Goal: Task Accomplishment & Management: Complete application form

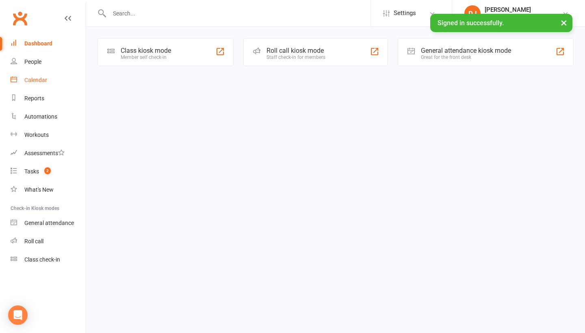
click at [43, 85] on link "Calendar" at bounding box center [48, 80] width 75 height 18
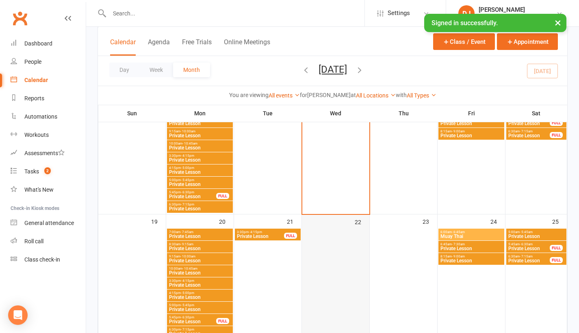
scroll to position [315, 0]
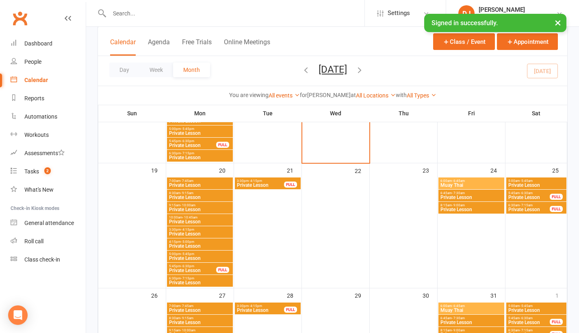
click at [203, 269] on span "Private Lesson" at bounding box center [193, 270] width 48 height 5
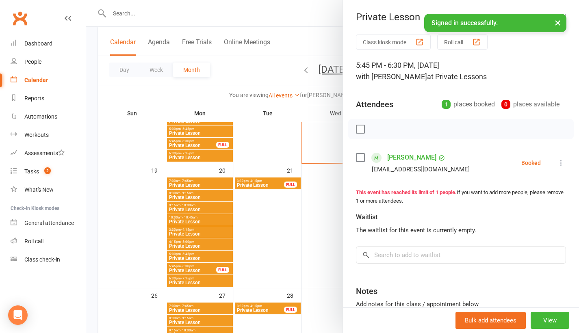
click at [558, 25] on button "×" at bounding box center [558, 22] width 15 height 17
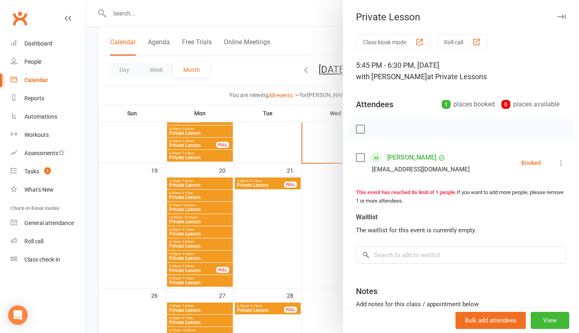
click at [557, 17] on icon "button" at bounding box center [561, 16] width 9 height 5
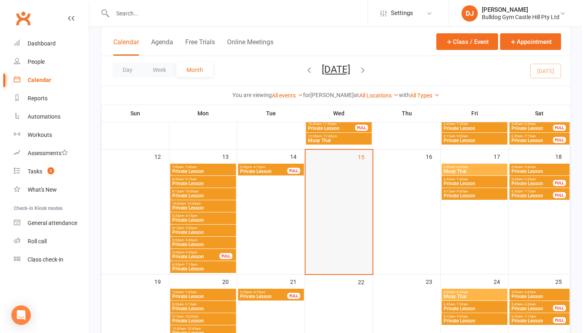
scroll to position [0, 0]
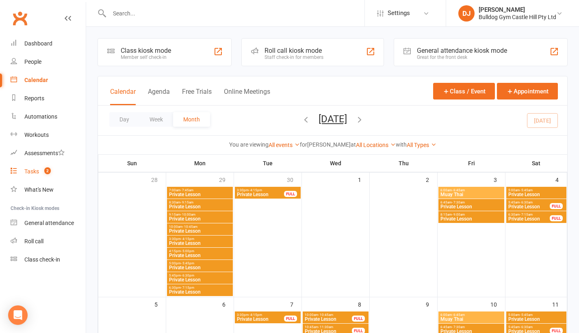
click at [43, 172] on count-badge "2" at bounding box center [45, 171] width 11 height 7
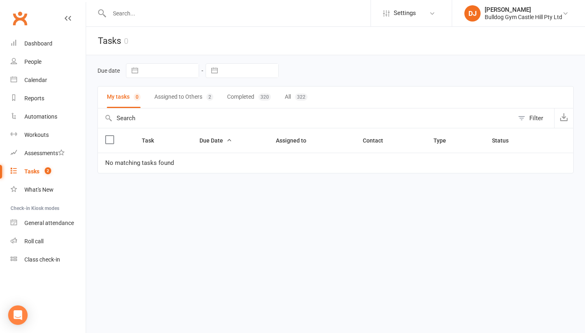
click at [184, 102] on button "Assigned to Others 2" at bounding box center [183, 98] width 59 height 22
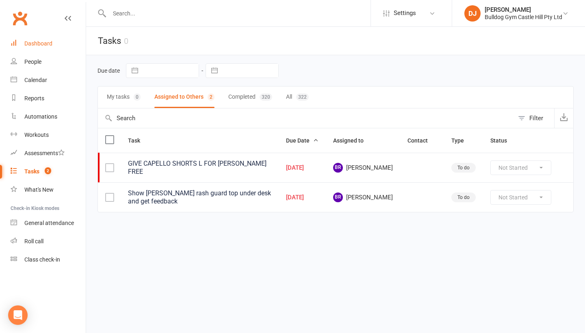
click at [49, 41] on div "Dashboard" at bounding box center [38, 43] width 28 height 7
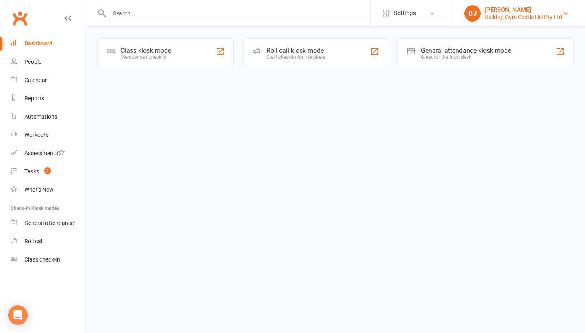
click at [520, 19] on div "Bulldog Gym Castle Hill Pty Ltd" at bounding box center [524, 16] width 78 height 7
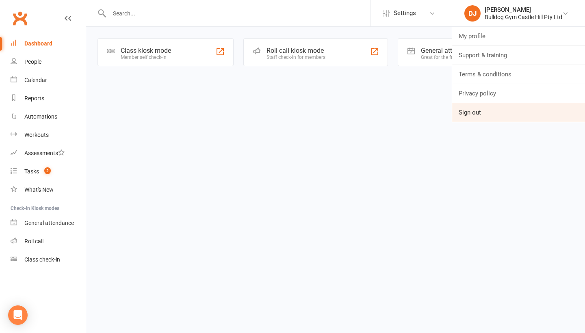
click at [491, 113] on link "Sign out" at bounding box center [518, 112] width 133 height 19
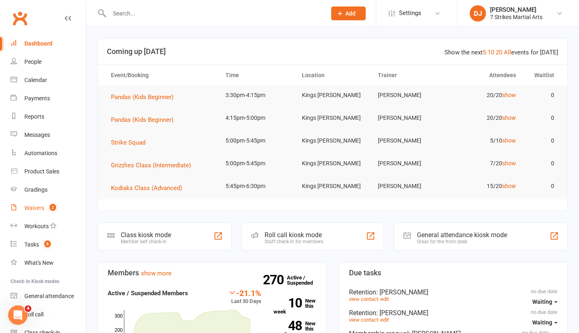
click at [35, 207] on div "Waivers" at bounding box center [34, 208] width 20 height 7
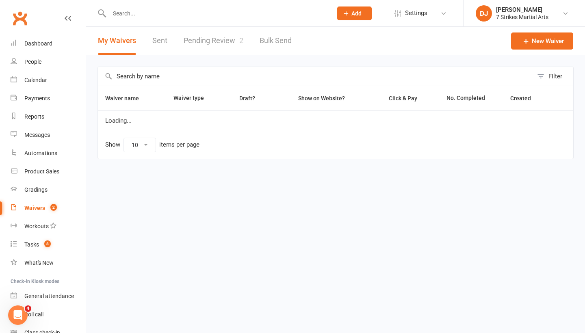
select select "25"
click at [224, 40] on link "Pending Review 2" at bounding box center [214, 41] width 60 height 28
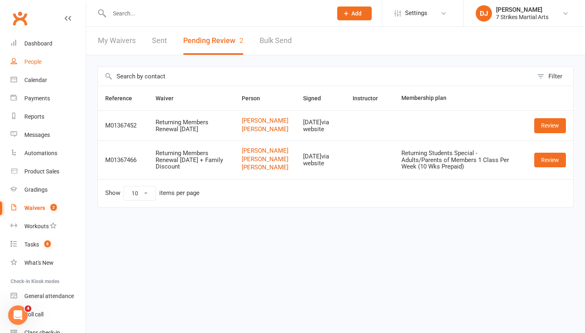
click at [42, 63] on link "People" at bounding box center [48, 62] width 75 height 18
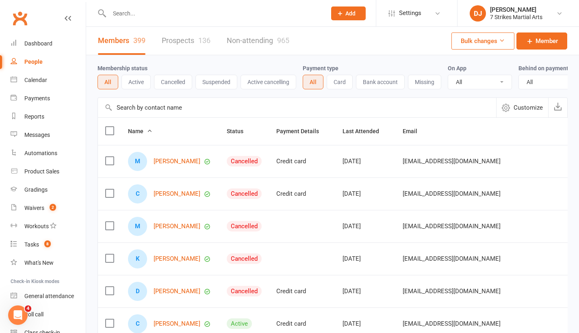
click at [177, 44] on link "Prospects 136" at bounding box center [186, 41] width 49 height 28
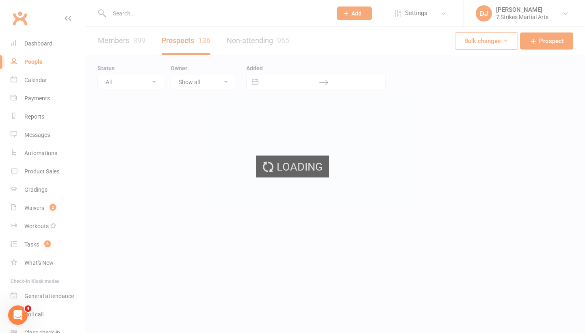
select select "25"
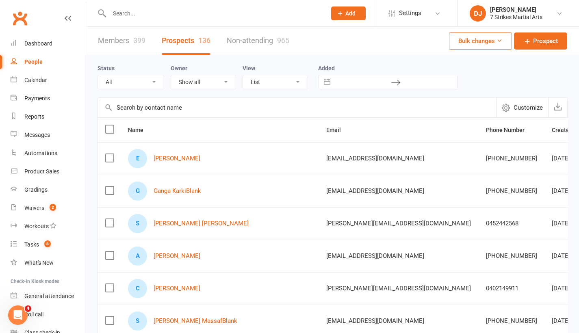
click at [237, 17] on input "text" at bounding box center [214, 13] width 214 height 11
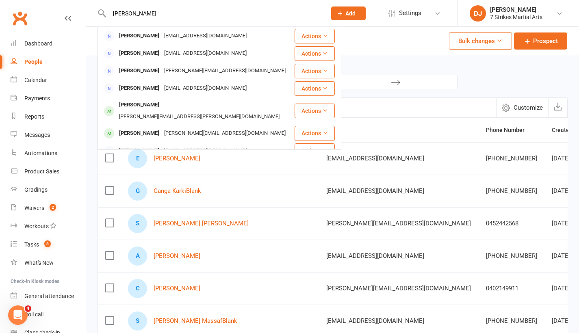
type input "Desmond irving"
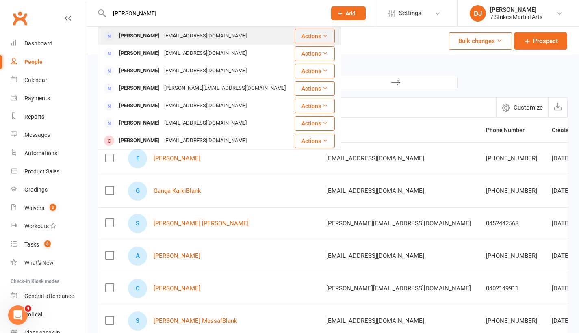
click at [180, 38] on div "[EMAIL_ADDRESS][DOMAIN_NAME]" at bounding box center [205, 36] width 87 height 12
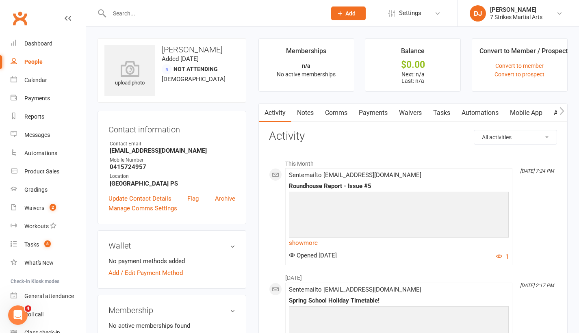
click at [226, 15] on input "text" at bounding box center [214, 13] width 214 height 11
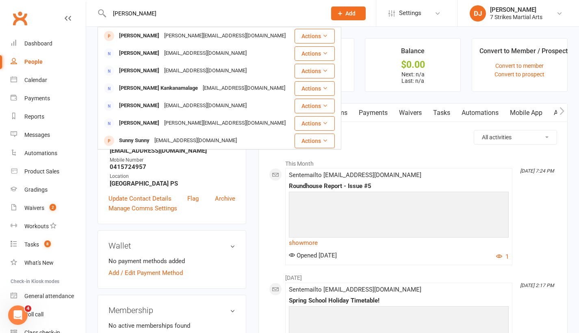
type input "yashiqa"
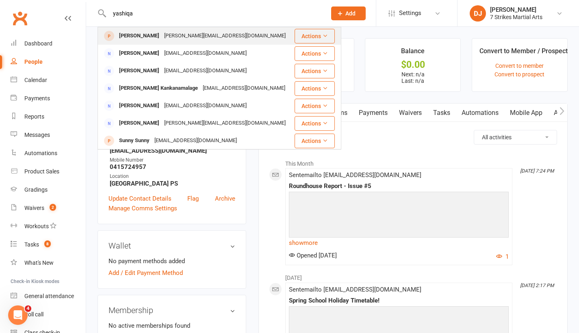
drag, startPoint x: 226, startPoint y: 15, endPoint x: 213, endPoint y: 36, distance: 24.9
click at [213, 36] on div "yashika.rupaliya@gmail.com" at bounding box center [225, 36] width 126 height 12
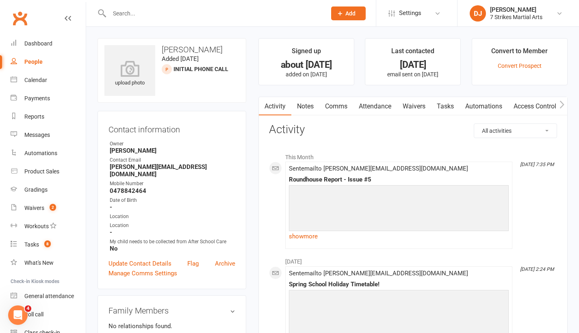
scroll to position [0, 0]
click at [306, 103] on link "Notes" at bounding box center [305, 106] width 28 height 19
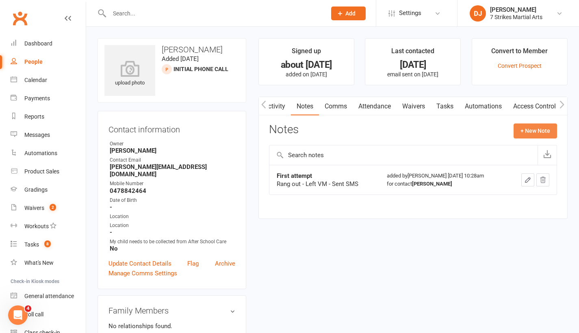
click at [527, 132] on button "+ New Note" at bounding box center [535, 131] width 43 height 15
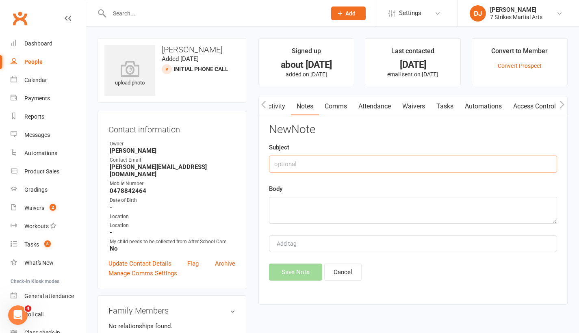
click at [367, 165] on input "text" at bounding box center [413, 164] width 288 height 17
type input "2nd contact"
click at [340, 216] on textarea at bounding box center [413, 210] width 288 height 27
type textarea "text sent"
click at [303, 270] on button "Save Note" at bounding box center [295, 272] width 53 height 17
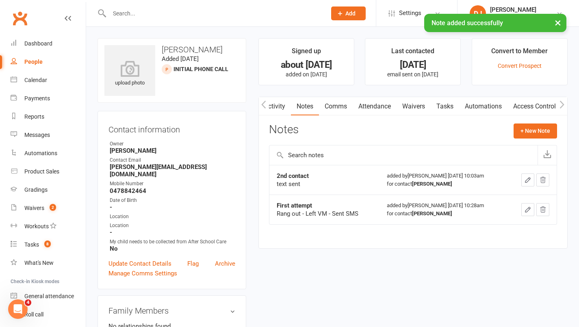
click at [232, 14] on div "× Note added successfully" at bounding box center [284, 14] width 569 height 0
click at [209, 14] on div "× Note added successfully" at bounding box center [284, 14] width 569 height 0
click at [196, 12] on input "text" at bounding box center [214, 13] width 214 height 11
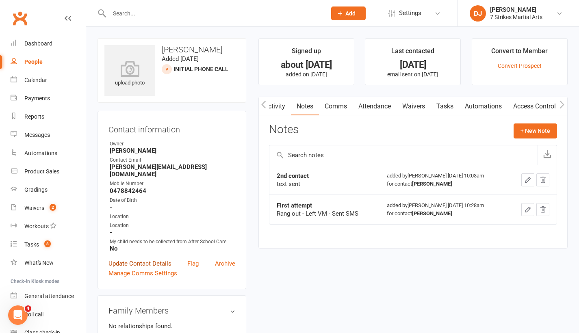
click at [135, 259] on link "Update Contact Details" at bounding box center [140, 264] width 63 height 10
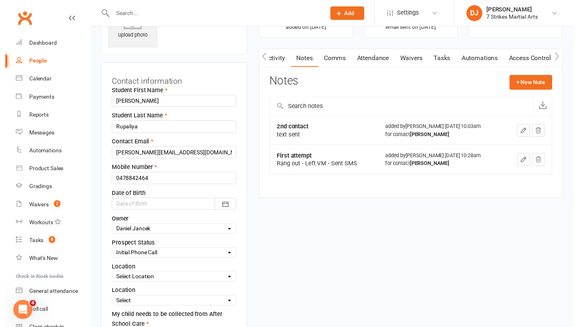
scroll to position [137, 0]
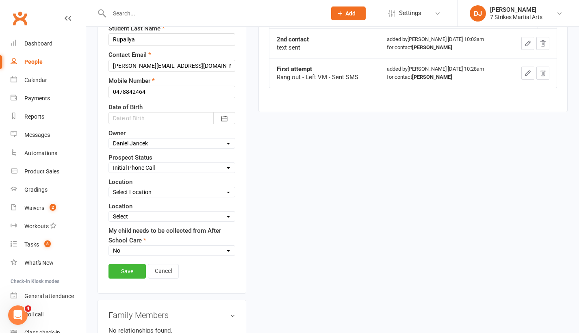
select select "Follow-up Call"
click at [128, 271] on link "Save" at bounding box center [127, 271] width 37 height 15
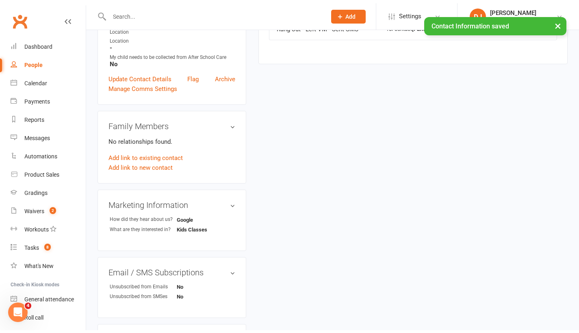
scroll to position [0, 0]
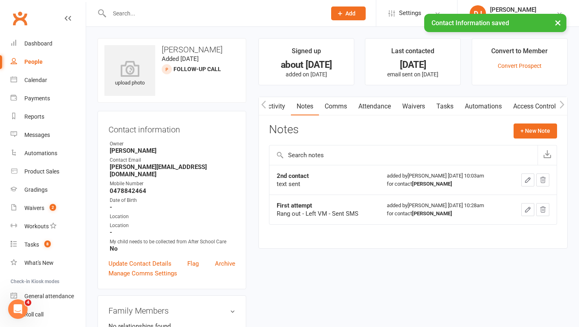
click at [222, 16] on input "text" at bounding box center [214, 13] width 214 height 11
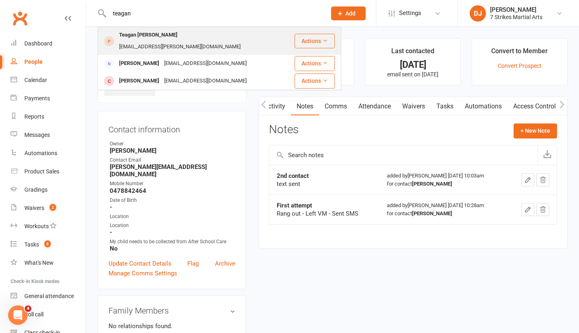
type input "teagan"
click at [155, 38] on div "Teagan Hartung" at bounding box center [148, 35] width 63 height 12
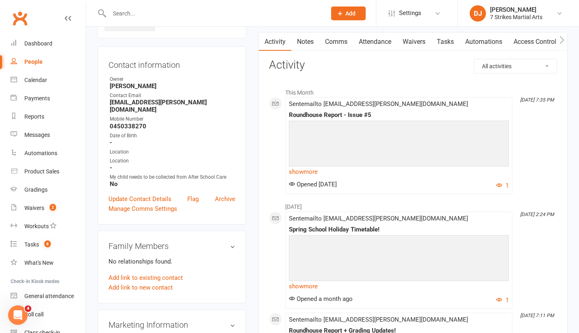
scroll to position [47, 0]
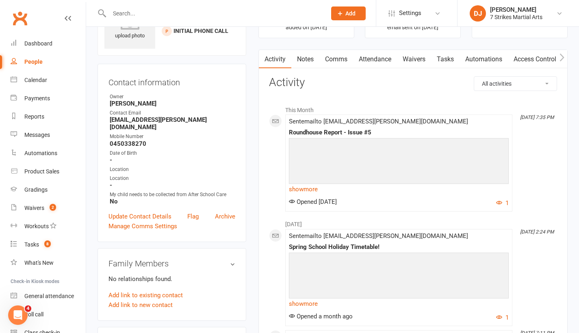
click at [303, 63] on link "Notes" at bounding box center [305, 59] width 28 height 19
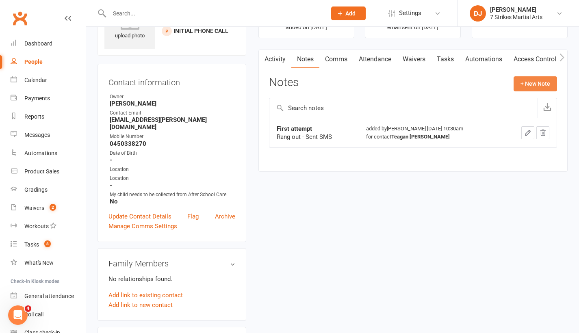
click at [532, 80] on button "+ New Note" at bounding box center [535, 83] width 43 height 15
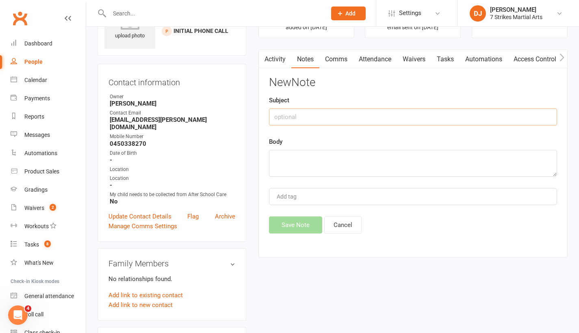
click at [348, 117] on input "text" at bounding box center [413, 117] width 288 height 17
type input "2nd attempt"
click at [338, 162] on textarea at bounding box center [413, 163] width 288 height 27
type textarea "text sent"
click at [282, 224] on button "Save Note" at bounding box center [295, 225] width 53 height 17
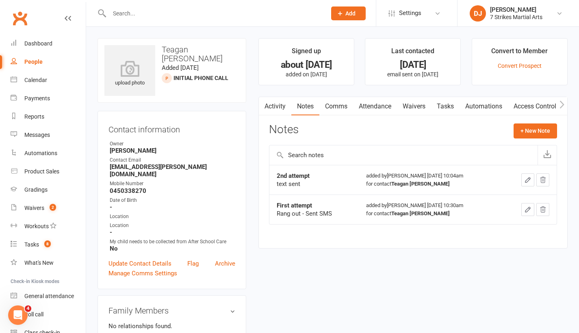
click at [175, 17] on input "text" at bounding box center [214, 13] width 214 height 11
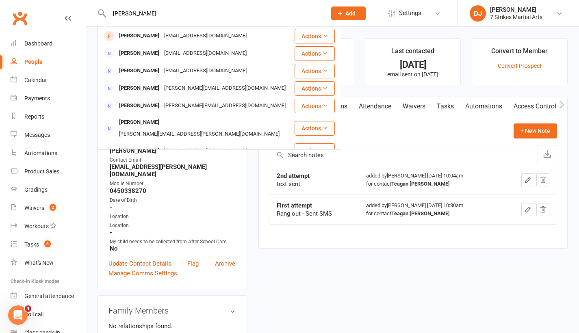
type input "shamal"
drag, startPoint x: 175, startPoint y: 18, endPoint x: 157, endPoint y: 37, distance: 26.5
click at [162, 37] on div "shayalshine96@gmail.com" at bounding box center [205, 36] width 87 height 12
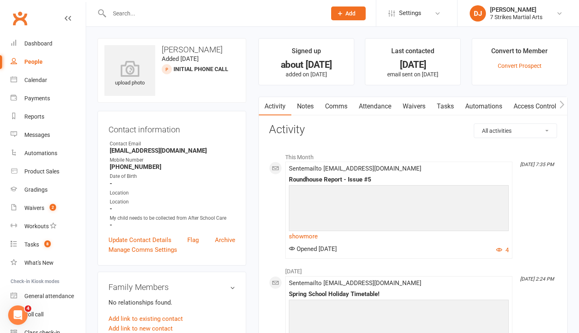
click at [307, 101] on link "Notes" at bounding box center [305, 106] width 28 height 19
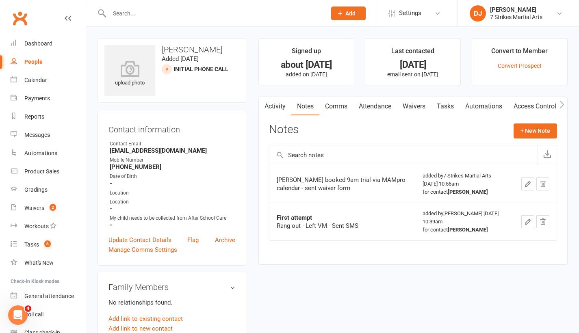
click at [413, 115] on div "Activity Notes Comms Attendance Waivers Tasks Automations Access Control Assess…" at bounding box center [412, 181] width 309 height 168
click at [413, 108] on link "Waivers" at bounding box center [414, 106] width 34 height 19
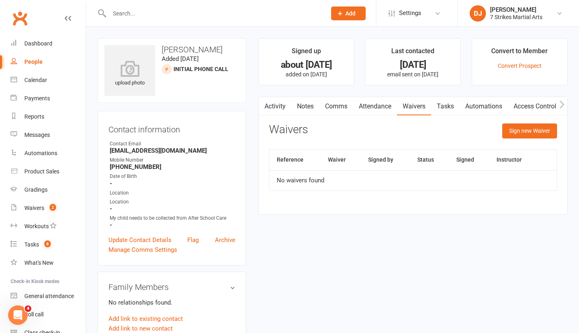
click at [370, 103] on link "Attendance" at bounding box center [375, 106] width 44 height 19
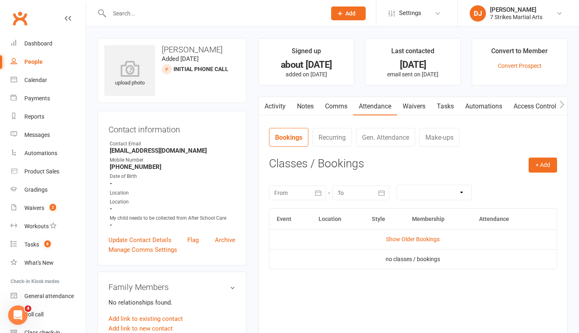
click at [332, 106] on link "Comms" at bounding box center [336, 106] width 34 height 19
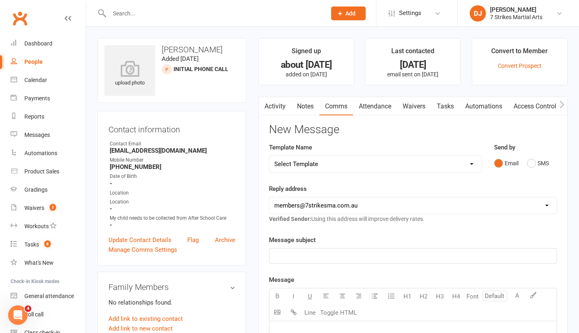
click at [306, 106] on link "Notes" at bounding box center [305, 106] width 28 height 19
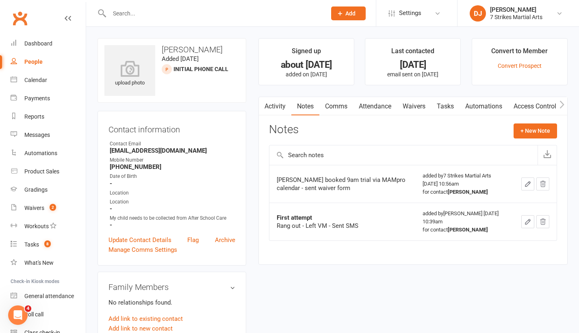
click at [275, 108] on link "Activity" at bounding box center [275, 106] width 33 height 19
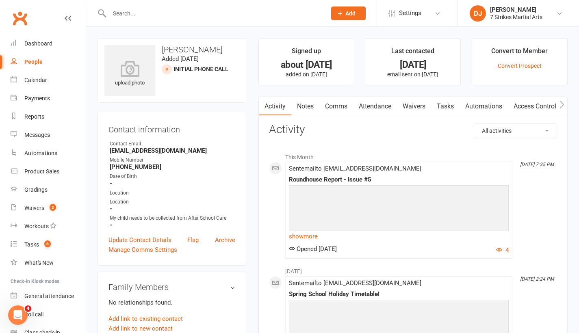
click at [315, 107] on link "Notes" at bounding box center [305, 106] width 28 height 19
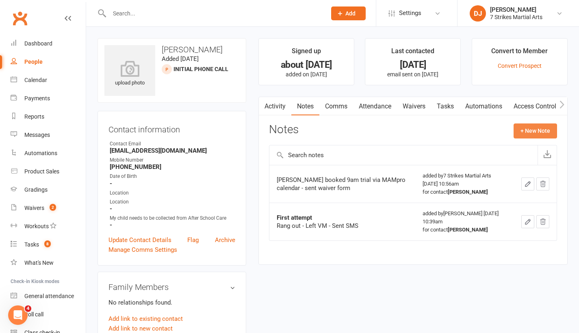
click at [548, 132] on button "+ New Note" at bounding box center [535, 131] width 43 height 15
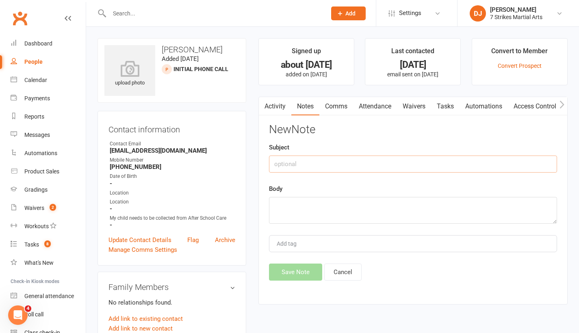
click at [365, 160] on input "text" at bounding box center [413, 164] width 288 height 17
type input "2nd attempt"
click at [348, 199] on textarea at bounding box center [413, 210] width 288 height 27
type textarea "sent sms"
click at [286, 270] on button "Save Note" at bounding box center [295, 272] width 53 height 17
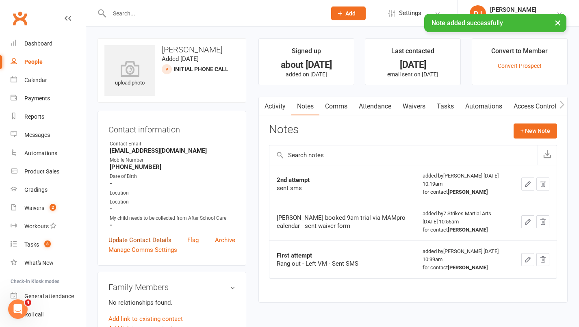
click at [158, 238] on link "Update Contact Details" at bounding box center [140, 240] width 63 height 10
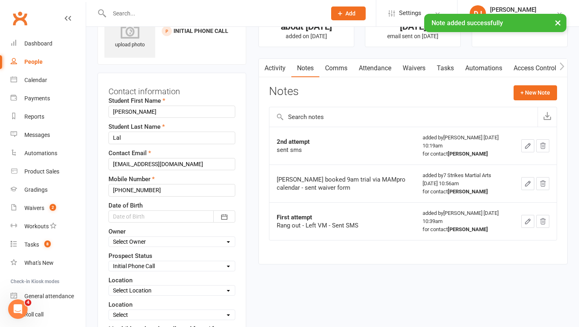
scroll to position [191, 0]
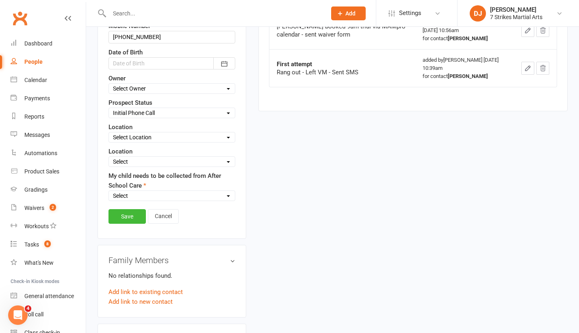
select select "Follow-up Call"
click at [123, 216] on link "Save" at bounding box center [127, 216] width 37 height 15
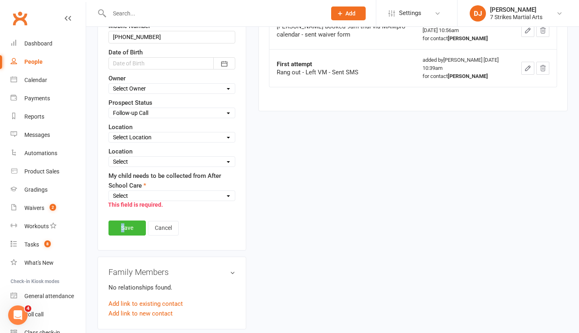
select select "No"
click at [121, 231] on link "Save" at bounding box center [127, 228] width 37 height 15
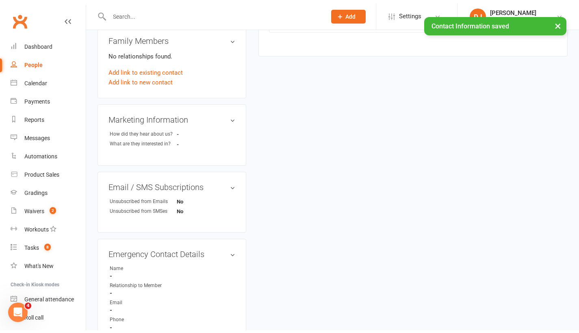
scroll to position [0, 0]
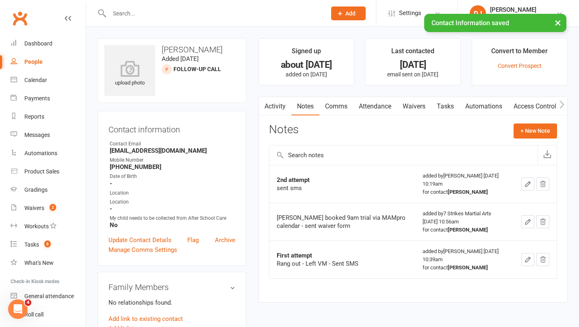
click at [243, 14] on input "text" at bounding box center [214, 13] width 214 height 11
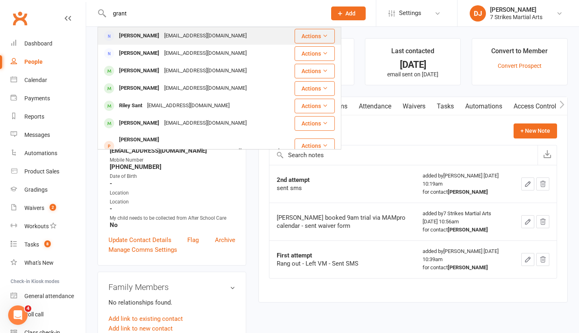
type input "grant"
click at [216, 37] on div "Grant Nel Grantnel@hotmail.com" at bounding box center [195, 36] width 195 height 17
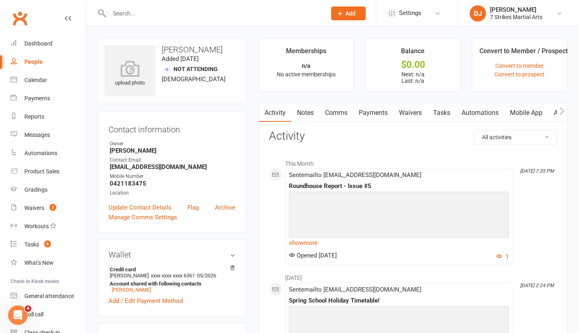
click at [306, 114] on link "Notes" at bounding box center [305, 113] width 28 height 19
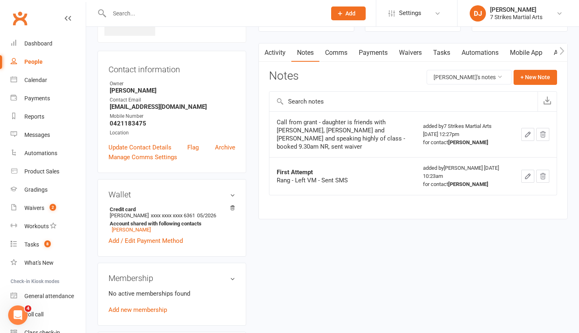
scroll to position [129, 0]
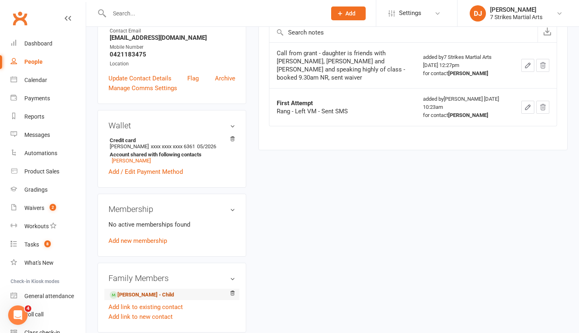
click at [137, 294] on link "Mackenzie Nel - Child" at bounding box center [142, 295] width 64 height 9
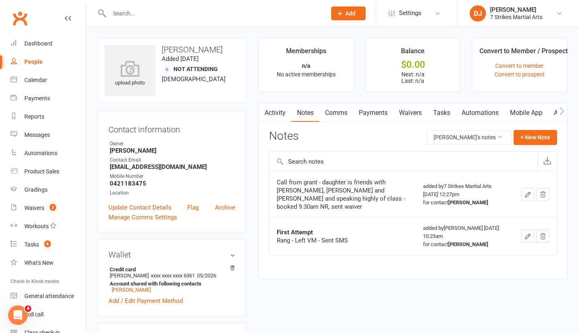
click at [37, 65] on link "People" at bounding box center [48, 62] width 75 height 18
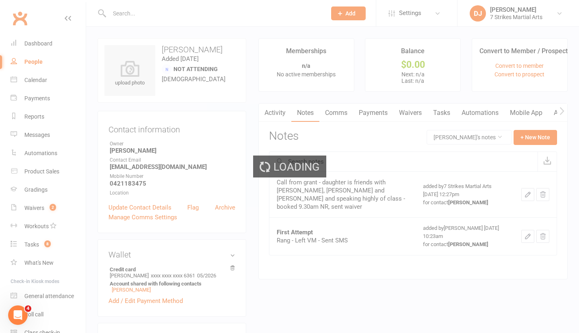
select select "25"
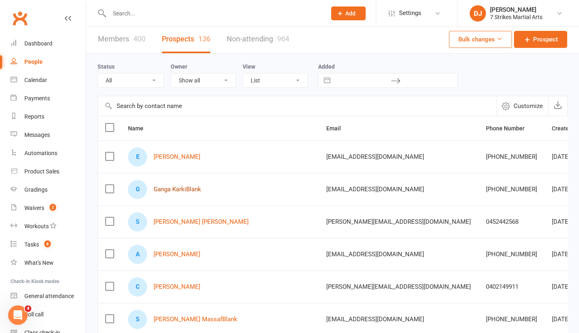
scroll to position [43, 0]
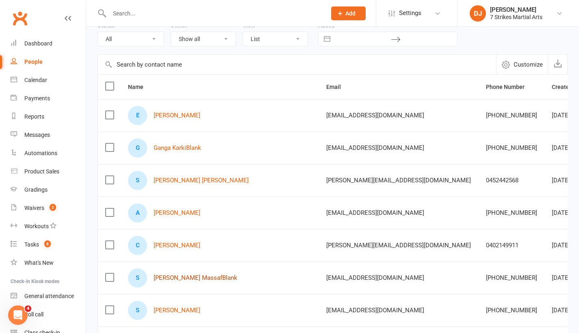
click at [191, 279] on link "[PERSON_NAME] MassafBlank" at bounding box center [196, 278] width 84 height 7
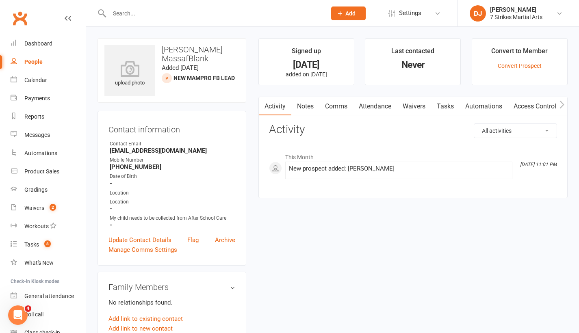
click at [308, 109] on link "Notes" at bounding box center [305, 106] width 28 height 19
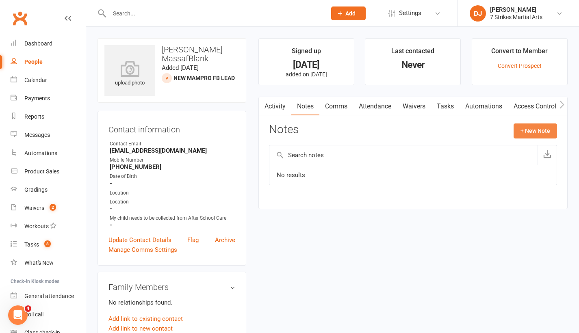
click at [530, 132] on button "+ New Note" at bounding box center [535, 131] width 43 height 15
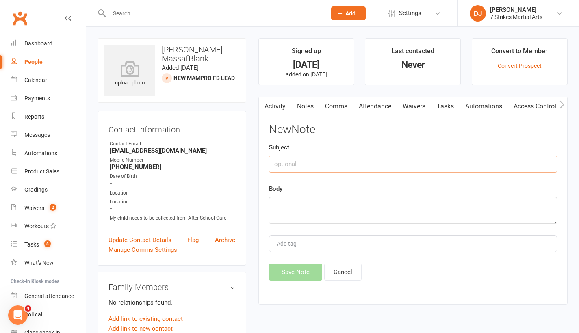
click at [399, 163] on input "text" at bounding box center [413, 164] width 288 height 17
type input "initial call"
click at [390, 204] on textarea at bounding box center [413, 210] width 288 height 27
click at [279, 208] on textarea "no answer - sent SMS" at bounding box center [413, 210] width 288 height 27
click at [277, 204] on textarea "no answer - sent SMS" at bounding box center [413, 210] width 288 height 27
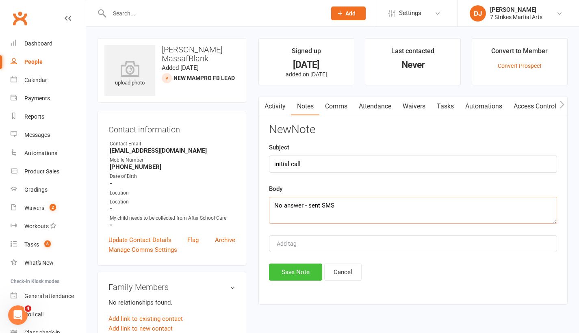
type textarea "No answer - sent SMS"
click at [292, 275] on button "Save Note" at bounding box center [295, 272] width 53 height 17
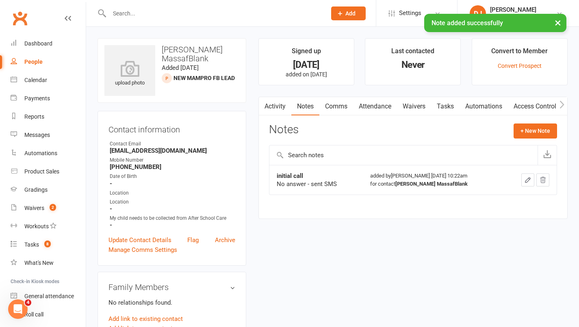
click at [35, 58] on link "People" at bounding box center [48, 62] width 75 height 18
select select "25"
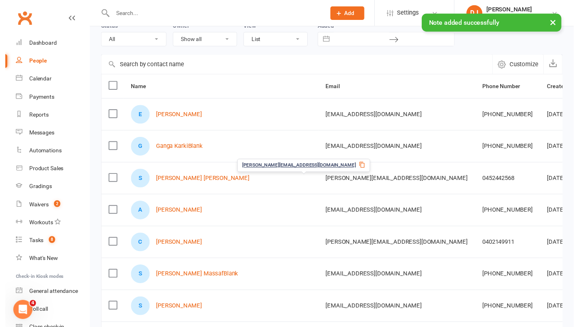
scroll to position [68, 0]
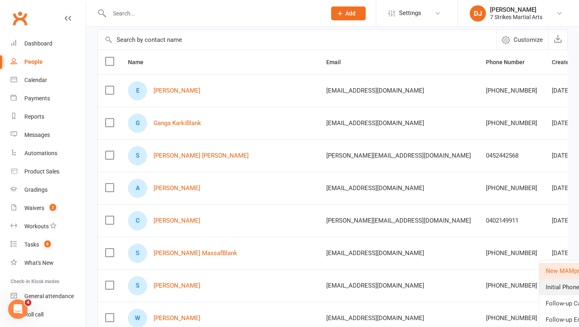
click at [562, 289] on link "Initial Phone Call" at bounding box center [579, 287] width 80 height 16
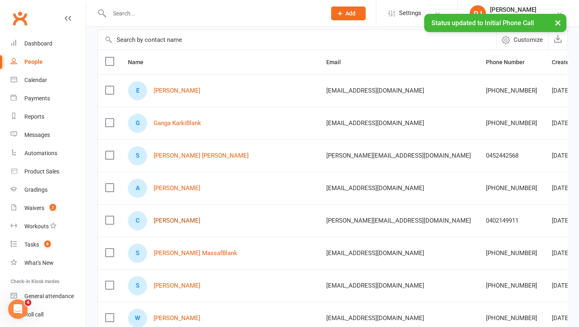
click at [180, 222] on link "[PERSON_NAME]" at bounding box center [177, 220] width 47 height 7
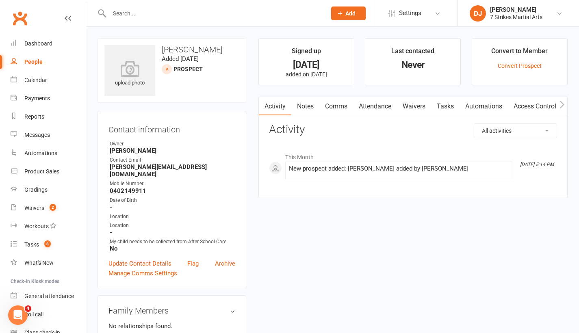
click at [305, 102] on link "Notes" at bounding box center [305, 106] width 28 height 19
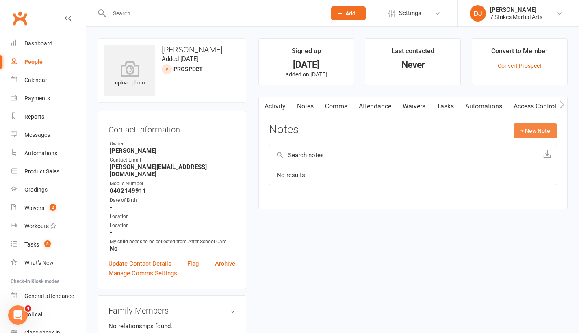
click at [525, 131] on button "+ New Note" at bounding box center [535, 131] width 43 height 15
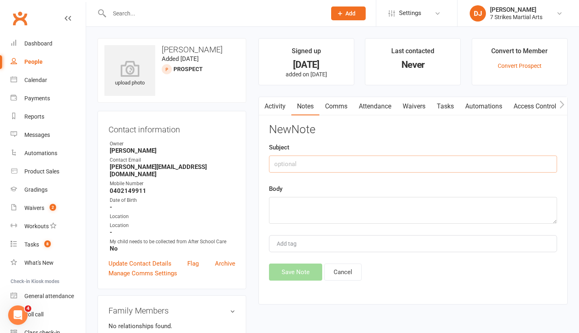
click at [453, 161] on input "text" at bounding box center [413, 164] width 288 height 17
type input "initial call"
click at [392, 202] on textarea at bounding box center [413, 210] width 288 height 27
type textarea "r"
type textarea "Rang out - Sent SMS"
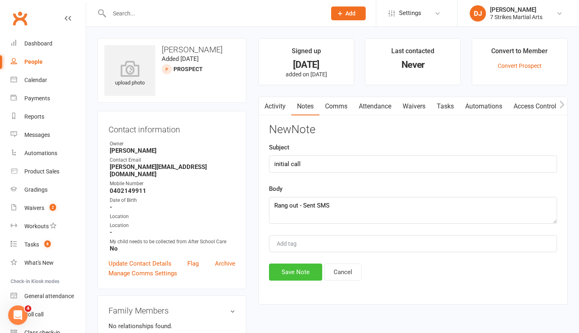
click at [291, 272] on button "Save Note" at bounding box center [295, 272] width 53 height 17
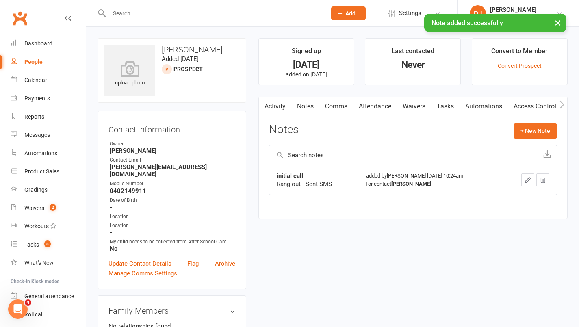
click at [44, 62] on link "People" at bounding box center [48, 62] width 75 height 18
select select "25"
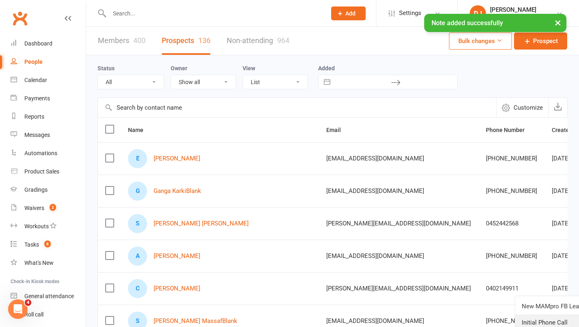
click at [547, 321] on link "Initial Phone Call" at bounding box center [555, 323] width 80 height 16
click at [191, 257] on link "[PERSON_NAME]" at bounding box center [177, 256] width 47 height 7
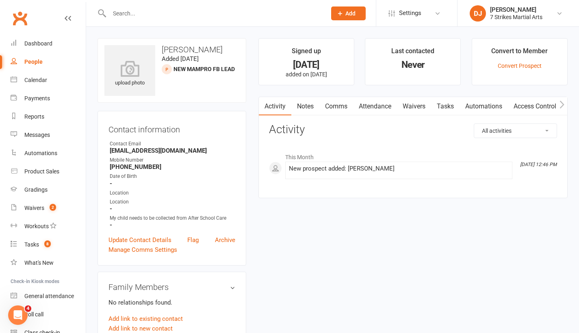
click at [313, 107] on link "Notes" at bounding box center [305, 106] width 28 height 19
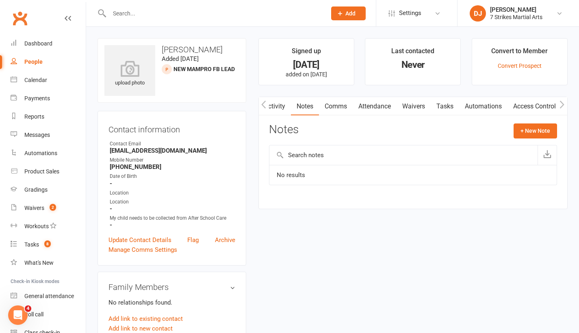
click at [288, 108] on link "Activity" at bounding box center [274, 106] width 33 height 19
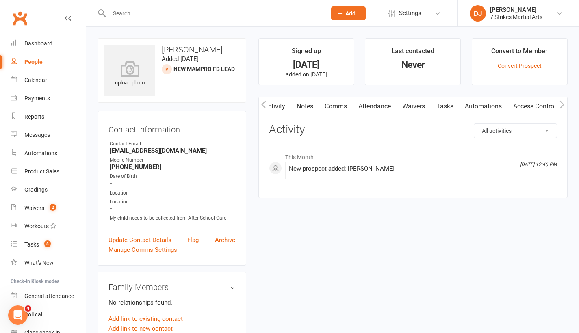
click at [306, 116] on div "Activity Notes Comms Attendance Waivers Tasks Automations Access Control Assess…" at bounding box center [412, 148] width 309 height 102
click at [306, 107] on link "Notes" at bounding box center [305, 106] width 28 height 19
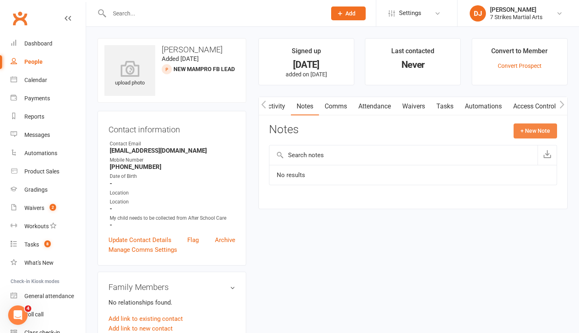
click at [538, 131] on button "+ New Note" at bounding box center [535, 131] width 43 height 15
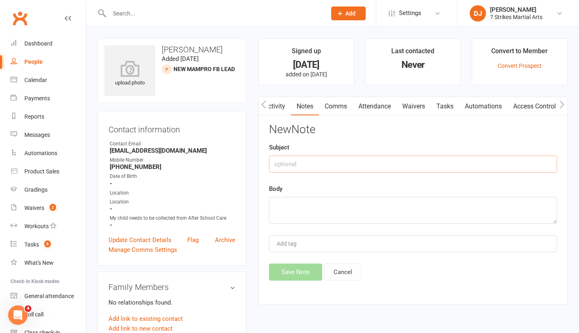
click at [371, 164] on input "text" at bounding box center [413, 164] width 288 height 17
type input "initial call"
click at [377, 209] on textarea at bounding box center [413, 210] width 288 height 27
type textarea "Rang out - Sent SMS"
click at [299, 271] on button "Save Note" at bounding box center [295, 272] width 53 height 17
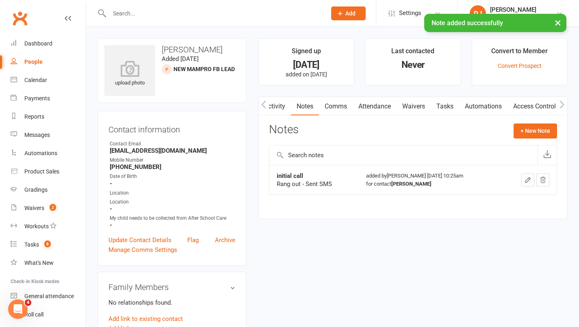
click at [54, 57] on link "People" at bounding box center [48, 62] width 75 height 18
select select "25"
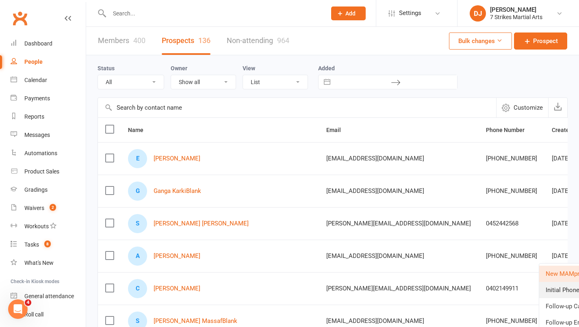
click at [556, 289] on link "Initial Phone Call" at bounding box center [579, 290] width 80 height 16
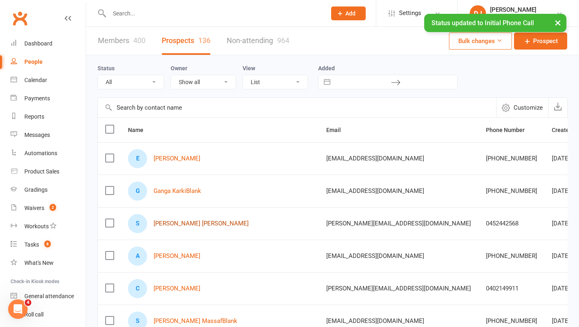
click at [176, 225] on link "[PERSON_NAME] [PERSON_NAME]" at bounding box center [201, 223] width 95 height 7
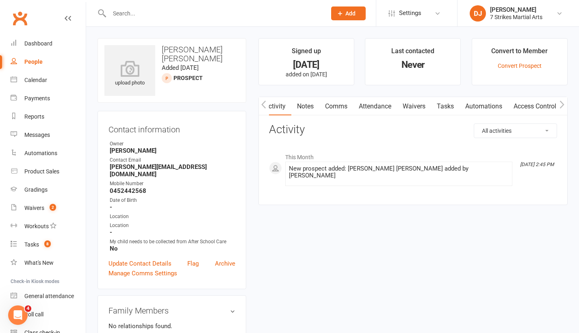
scroll to position [0, 1]
click at [306, 109] on link "Notes" at bounding box center [304, 106] width 28 height 19
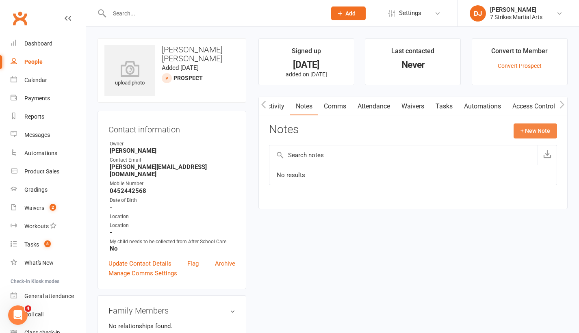
click at [542, 130] on button "+ New Note" at bounding box center [535, 131] width 43 height 15
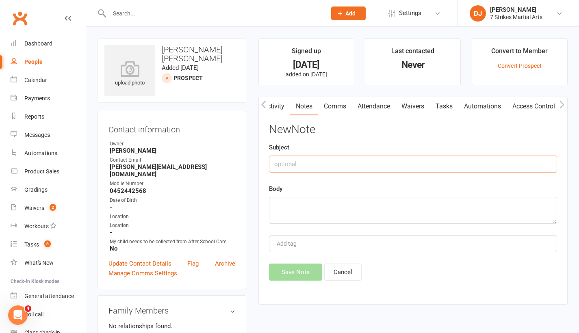
click at [375, 168] on input "text" at bounding box center [413, 164] width 288 height 17
type input "initial call"
click at [344, 209] on textarea at bounding box center [413, 210] width 288 height 27
type textarea "rang out - Sent SMS"
click at [312, 276] on button "Save Note" at bounding box center [295, 272] width 53 height 17
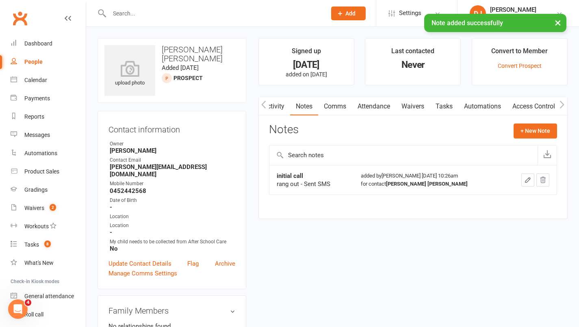
click at [46, 63] on link "People" at bounding box center [48, 62] width 75 height 18
select select "25"
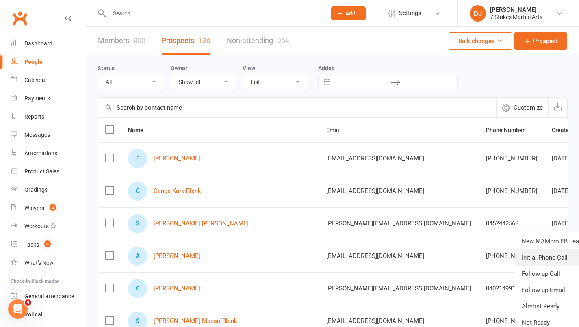
click at [543, 256] on link "Initial Phone Call" at bounding box center [555, 258] width 80 height 16
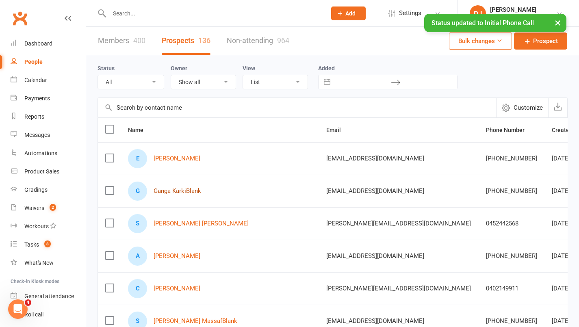
click at [194, 191] on link "Ganga KarkiBlank" at bounding box center [178, 191] width 48 height 7
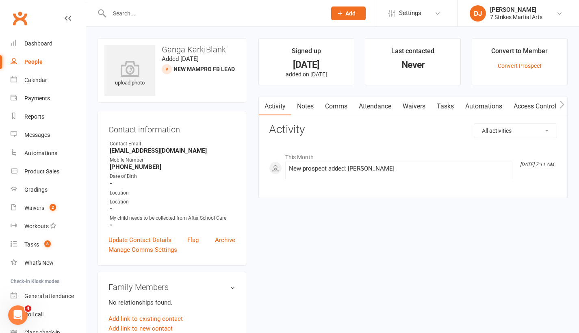
click at [34, 65] on link "People" at bounding box center [48, 62] width 75 height 18
select select "25"
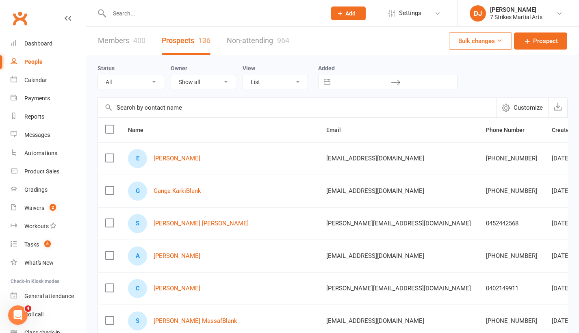
click at [226, 10] on input "text" at bounding box center [214, 13] width 214 height 11
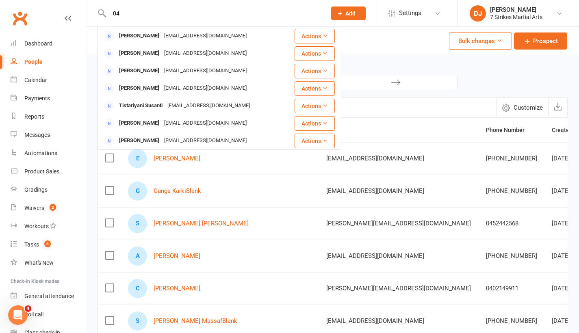
type input "0"
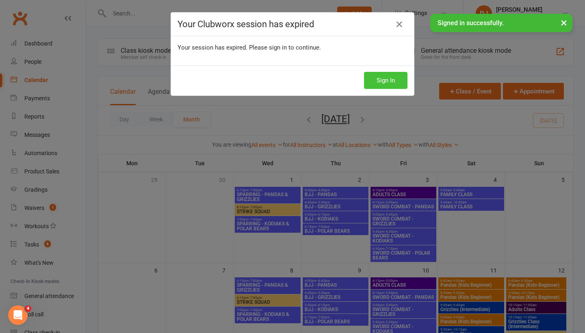
click at [380, 78] on button "Sign In" at bounding box center [385, 80] width 43 height 17
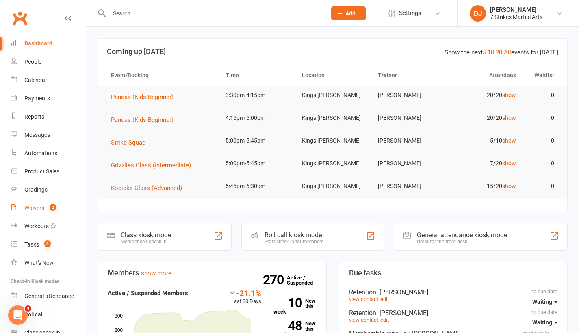
click at [40, 205] on div "Waivers" at bounding box center [34, 208] width 20 height 7
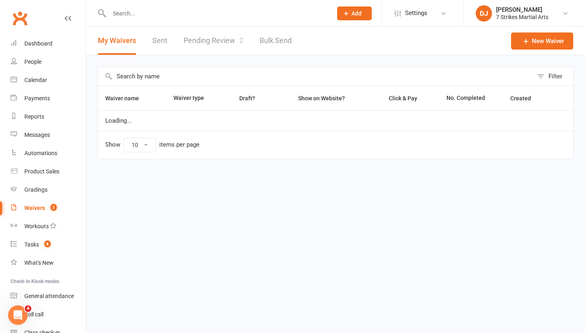
select select "25"
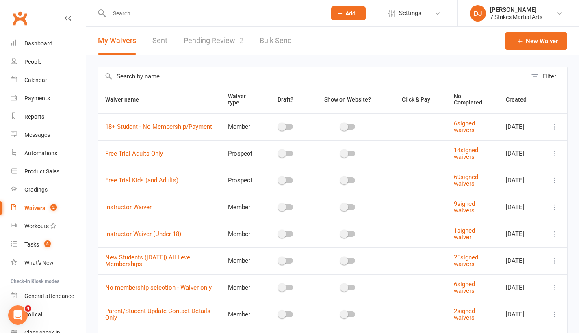
click at [229, 42] on link "Pending Review 2" at bounding box center [214, 41] width 60 height 28
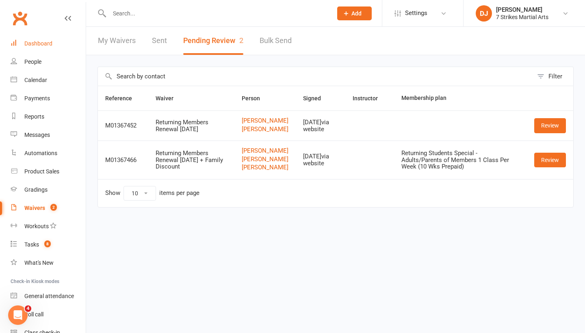
click at [54, 43] on link "Dashboard" at bounding box center [48, 44] width 75 height 18
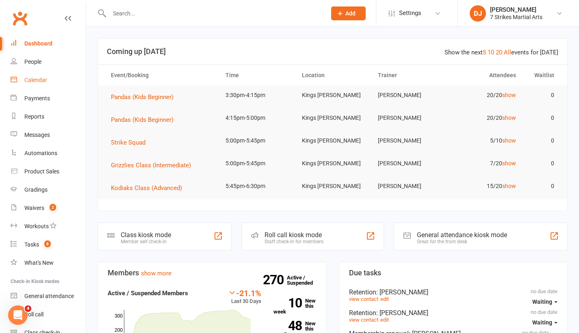
click at [42, 81] on div "Calendar" at bounding box center [35, 80] width 23 height 7
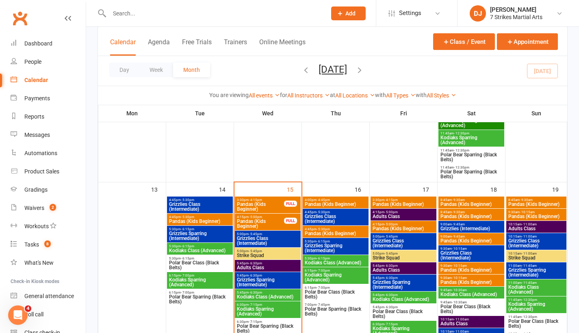
scroll to position [516, 0]
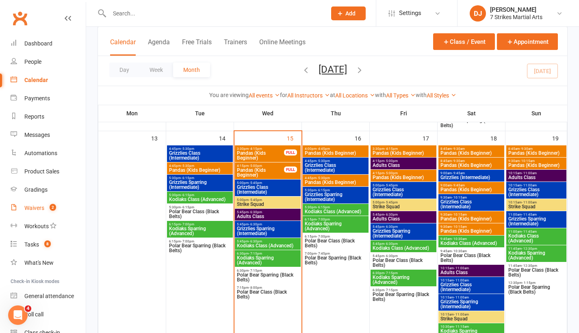
click at [44, 212] on link "Waivers 2" at bounding box center [48, 208] width 75 height 18
select select "25"
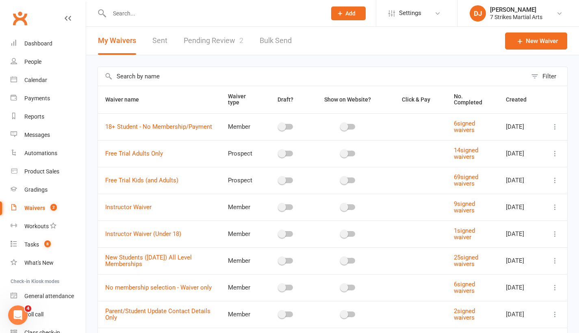
click at [215, 44] on link "Pending Review 2" at bounding box center [214, 41] width 60 height 28
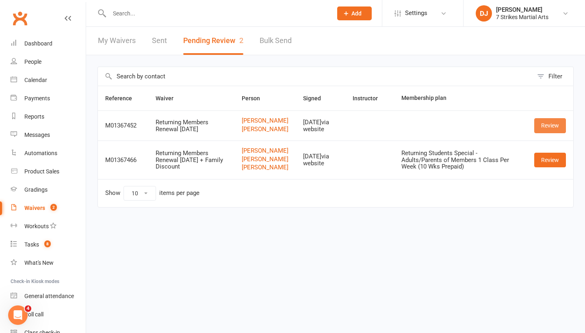
click at [542, 132] on link "Review" at bounding box center [550, 125] width 32 height 15
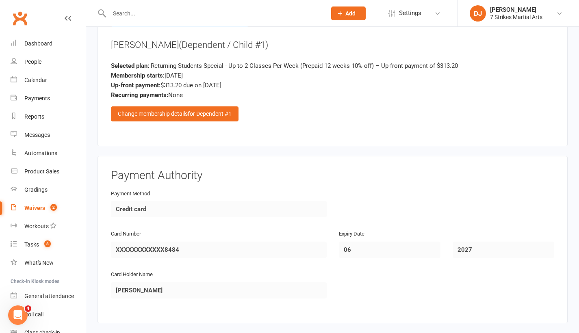
scroll to position [747, 0]
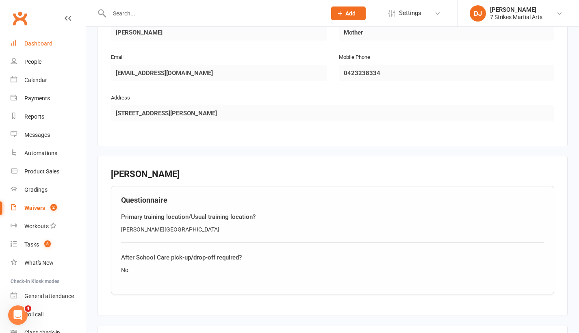
click at [53, 46] on link "Dashboard" at bounding box center [48, 44] width 75 height 18
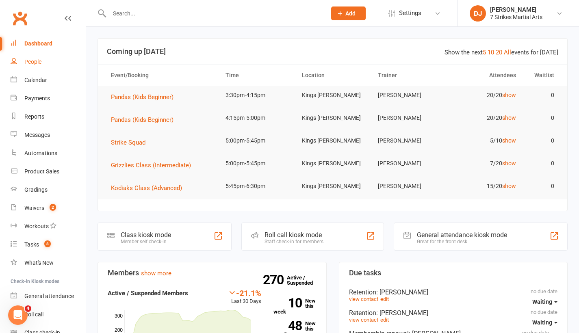
click at [39, 65] on link "People" at bounding box center [48, 62] width 75 height 18
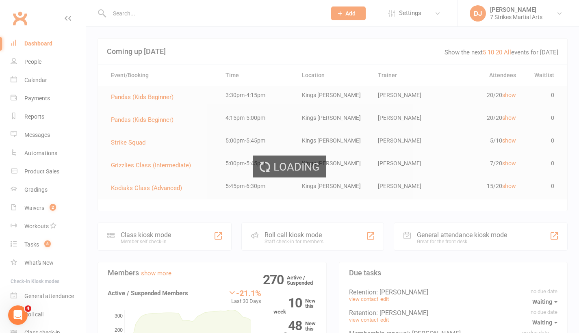
select select "25"
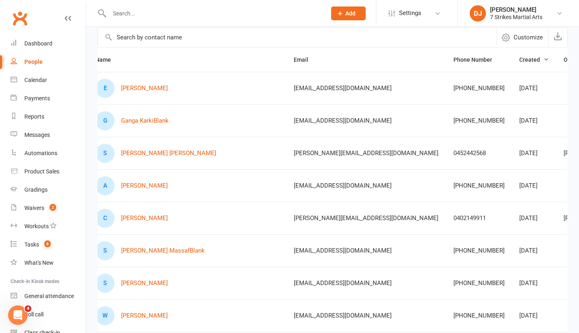
scroll to position [79, 0]
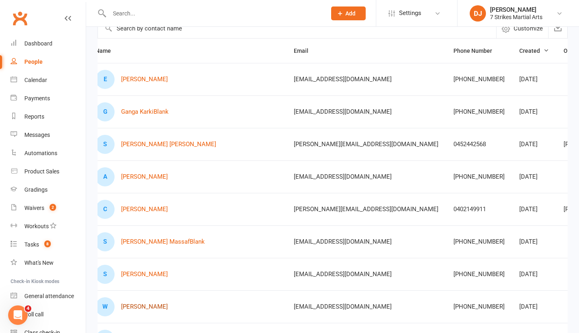
click at [142, 308] on link "Winnie ChanBlank" at bounding box center [144, 307] width 47 height 7
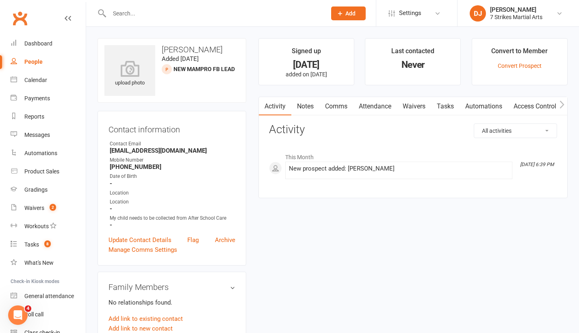
click at [307, 107] on link "Notes" at bounding box center [305, 106] width 28 height 19
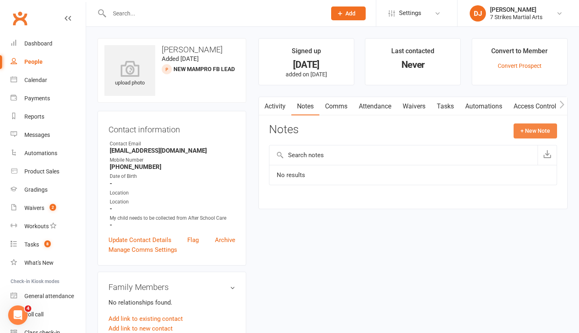
click at [522, 131] on button "+ New Note" at bounding box center [535, 131] width 43 height 15
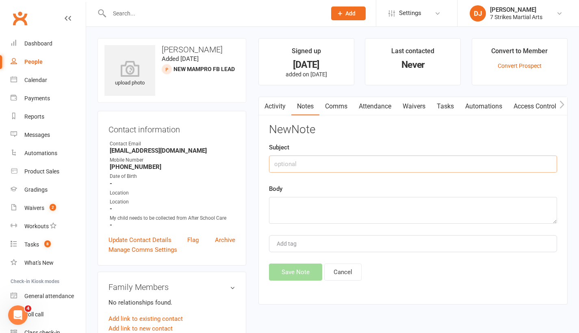
click at [434, 163] on input "text" at bounding box center [413, 164] width 288 height 17
type input "initial call"
click at [413, 207] on textarea at bounding box center [413, 210] width 288 height 27
type textarea "rang out - Sent SMS"
click at [299, 276] on button "Save Note" at bounding box center [295, 272] width 53 height 17
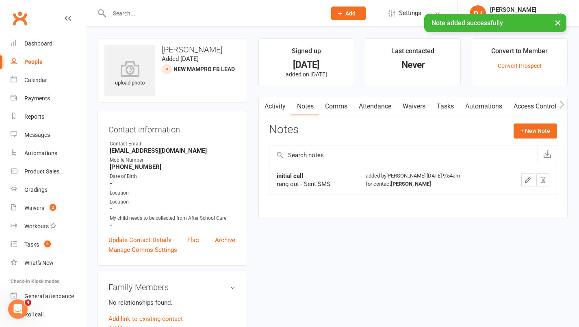
click at [40, 65] on link "People" at bounding box center [48, 62] width 75 height 18
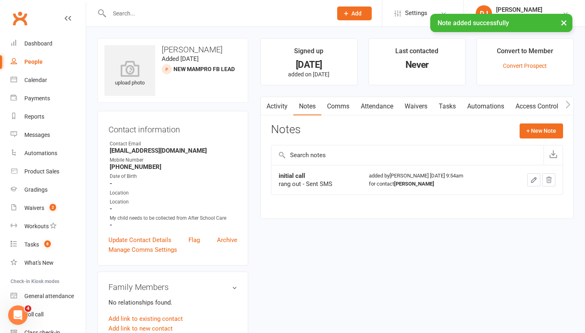
select select "25"
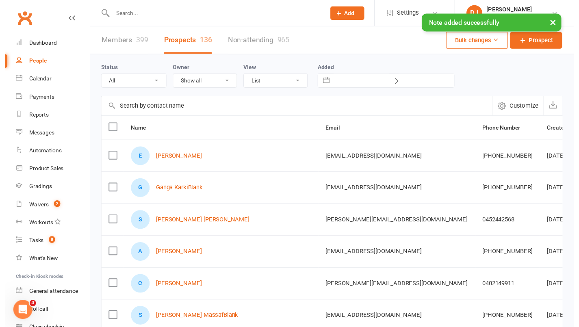
scroll to position [71, 0]
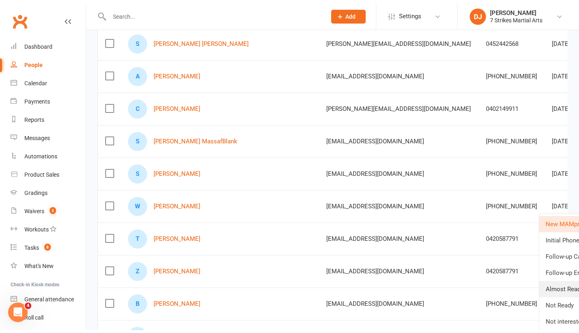
scroll to position [193, 0]
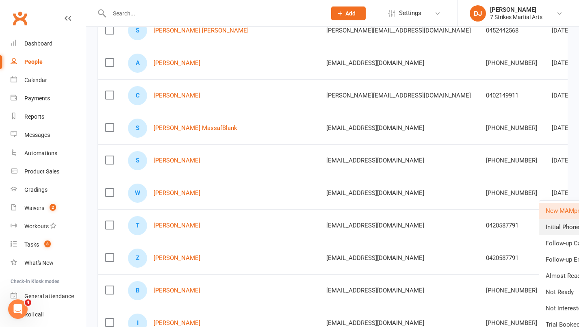
click at [564, 226] on link "Initial Phone Call" at bounding box center [579, 227] width 80 height 16
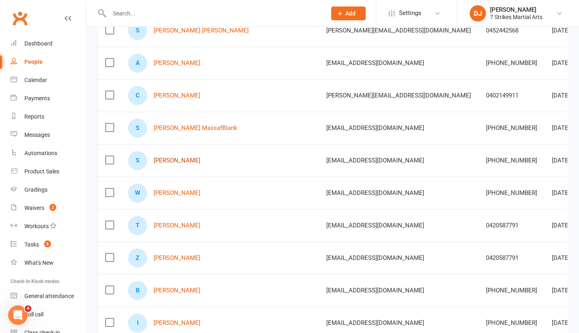
click at [193, 161] on link "Serena KozanicBlank" at bounding box center [177, 160] width 47 height 7
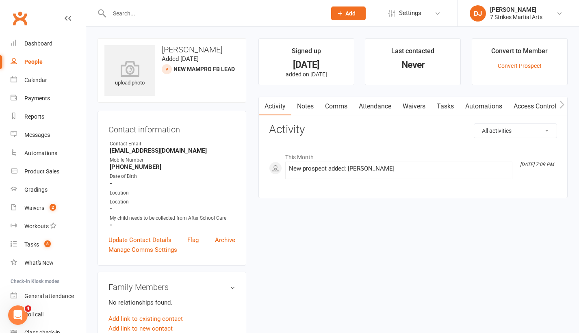
click at [307, 108] on link "Notes" at bounding box center [305, 106] width 28 height 19
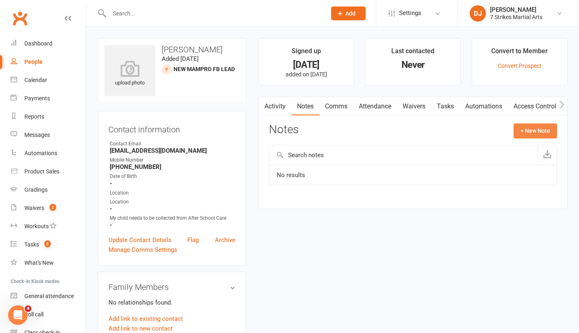
click at [535, 132] on button "+ New Note" at bounding box center [535, 131] width 43 height 15
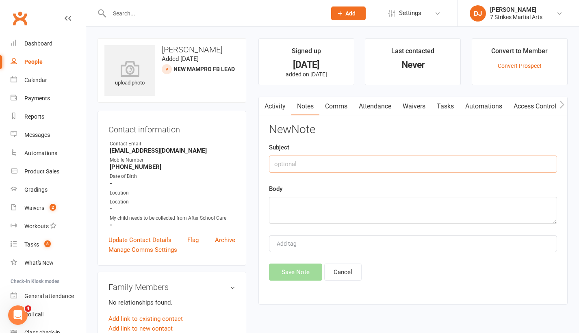
click at [328, 165] on input "text" at bounding box center [413, 164] width 288 height 17
type input "initial call"
click at [315, 202] on textarea at bounding box center [413, 210] width 288 height 27
type textarea "Rang out - Left VM - Sent SMS"
click at [302, 274] on button "Save Note" at bounding box center [295, 272] width 53 height 17
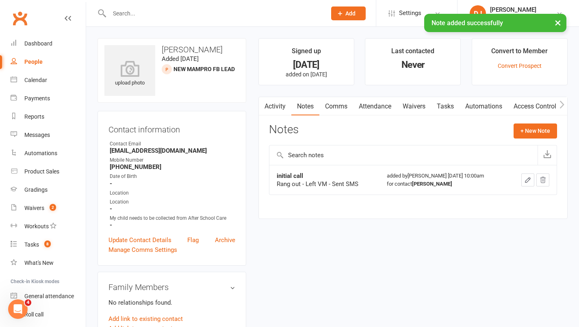
click at [46, 66] on link "People" at bounding box center [48, 62] width 75 height 18
select select "25"
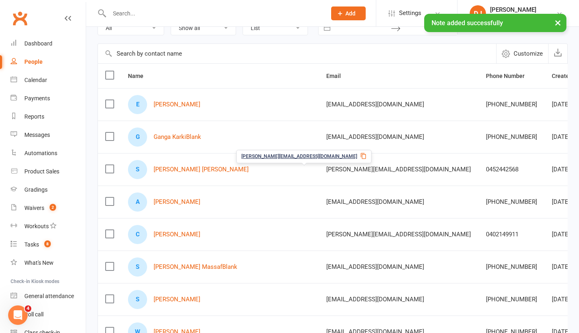
scroll to position [66, 0]
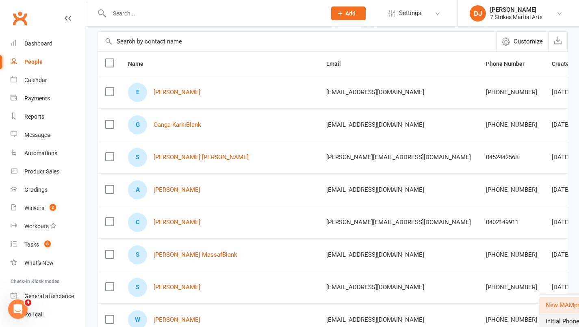
click at [564, 323] on link "Initial Phone Call" at bounding box center [579, 321] width 80 height 16
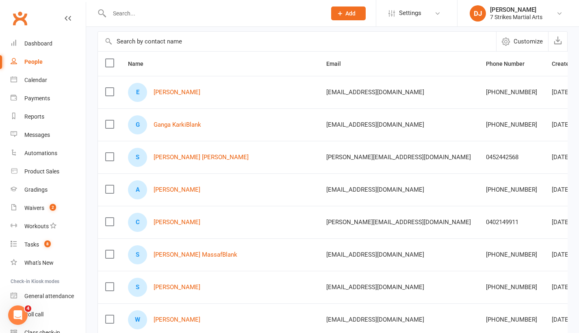
click at [162, 12] on input "text" at bounding box center [214, 13] width 214 height 11
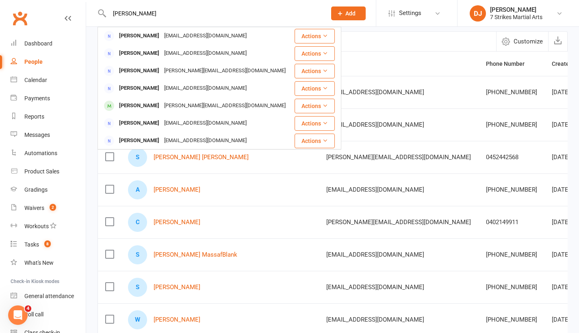
type input "Desmond"
drag, startPoint x: 162, startPoint y: 12, endPoint x: 150, endPoint y: 52, distance: 41.0
click at [150, 52] on div "Desmond Irving" at bounding box center [139, 54] width 45 height 12
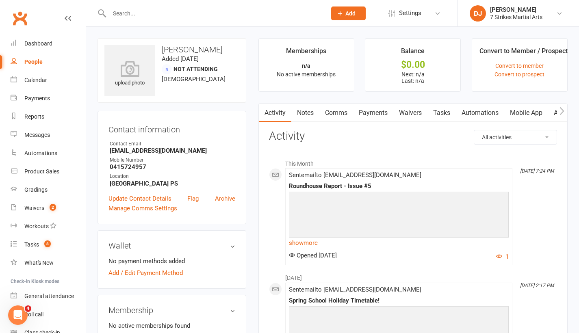
click at [245, 123] on div "Contact information Owner Contact Email zacgeorge08@yahoo.com Mobile Number 041…" at bounding box center [172, 167] width 149 height 113
click at [412, 114] on link "Waivers" at bounding box center [410, 113] width 34 height 19
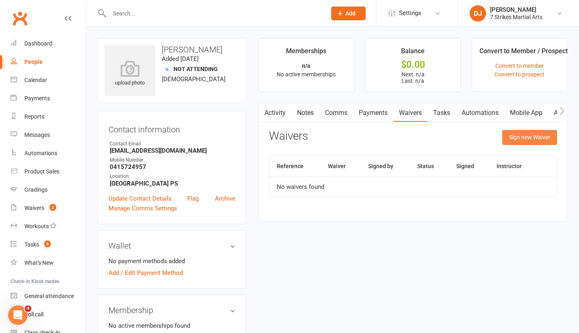
click at [524, 139] on button "Sign new Waiver" at bounding box center [529, 137] width 55 height 15
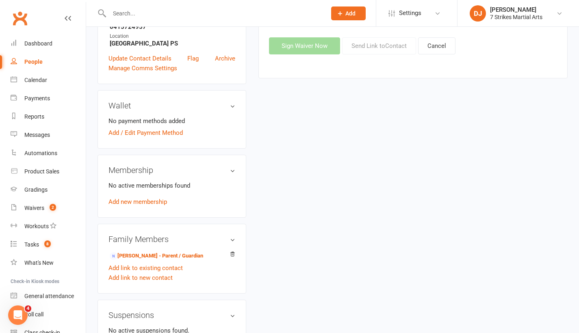
scroll to position [142, 0]
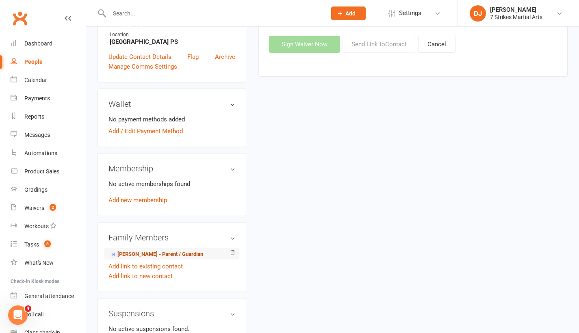
click at [151, 255] on link "Melinda Irving - Parent / Guardian" at bounding box center [156, 254] width 93 height 9
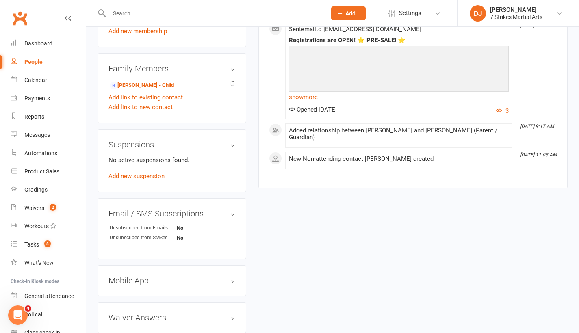
scroll to position [358, 0]
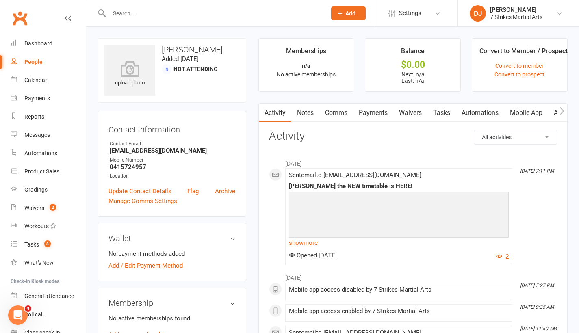
click at [413, 116] on link "Waivers" at bounding box center [410, 113] width 34 height 19
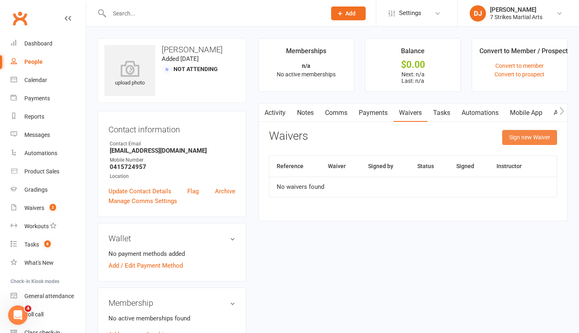
click at [518, 140] on button "Sign new Waiver" at bounding box center [529, 137] width 55 height 15
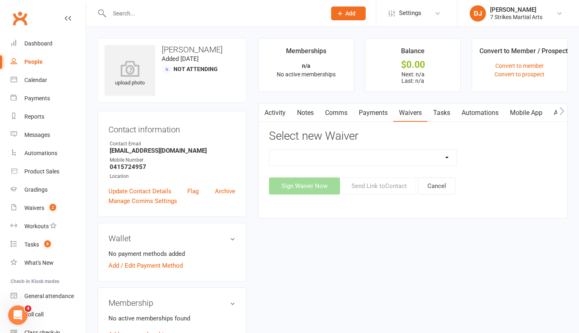
click at [506, 180] on div "Sign Waiver Now Send Link to Contact Cancel" at bounding box center [413, 186] width 288 height 17
drag, startPoint x: 460, startPoint y: 150, endPoint x: 354, endPoint y: 135, distance: 107.9
click at [456, 149] on div at bounding box center [363, 157] width 200 height 17
click at [276, 114] on link "Activity" at bounding box center [275, 113] width 33 height 19
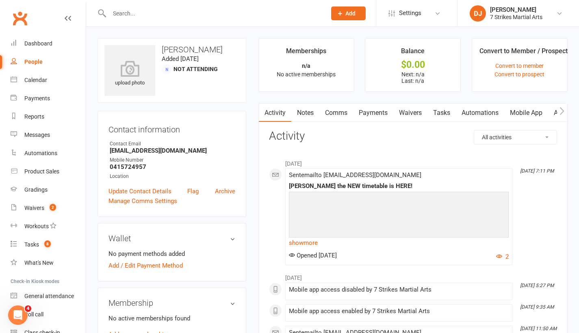
click at [369, 128] on div "Activity Notes Comms Payments Waivers Tasks Automations Mobile App Access Contr…" at bounding box center [412, 297] width 309 height 389
click at [424, 110] on link "Waivers" at bounding box center [410, 113] width 34 height 19
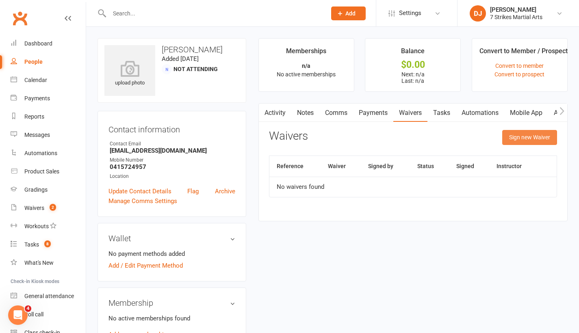
click at [531, 138] on button "Sign new Waiver" at bounding box center [529, 137] width 55 height 15
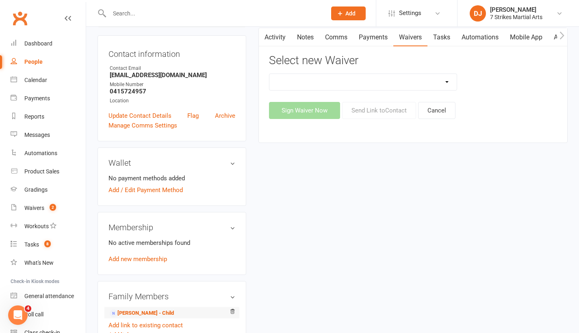
scroll to position [145, 0]
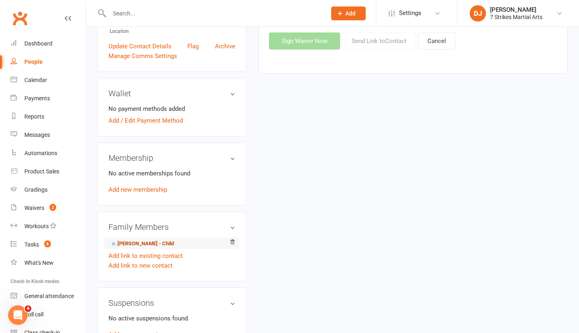
click at [152, 244] on link "Desmond Irving - Child" at bounding box center [142, 244] width 64 height 9
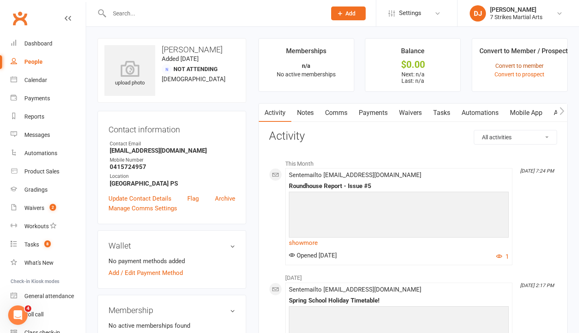
click at [531, 66] on link "Convert to member" at bounding box center [519, 66] width 48 height 7
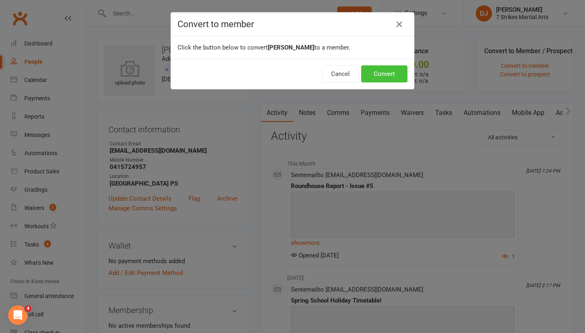
click at [389, 76] on button "Convert" at bounding box center [384, 73] width 46 height 17
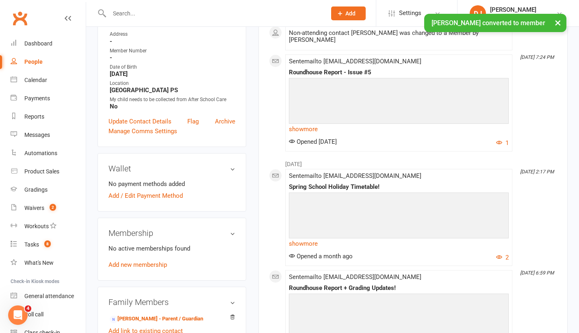
scroll to position [158, 0]
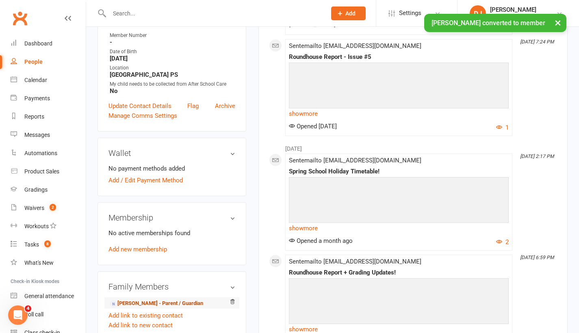
click at [135, 303] on link "Melinda Irving - Parent / Guardian" at bounding box center [156, 304] width 93 height 9
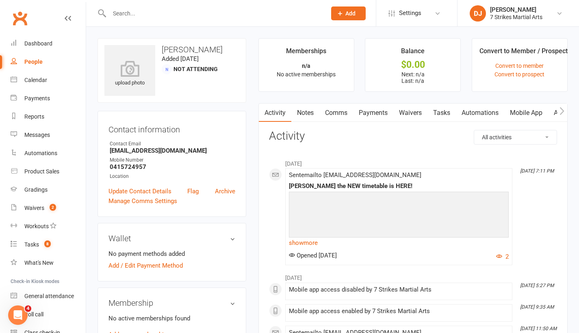
click at [417, 112] on link "Waivers" at bounding box center [410, 113] width 34 height 19
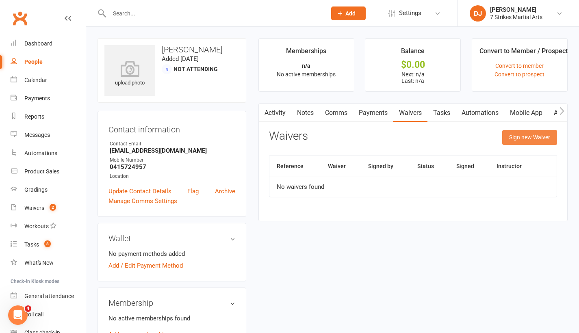
click at [530, 139] on button "Sign new Waiver" at bounding box center [529, 137] width 55 height 15
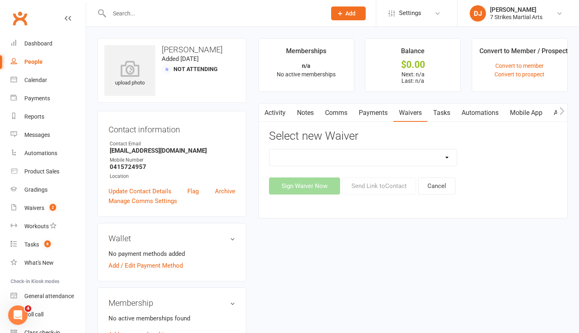
select select "14572"
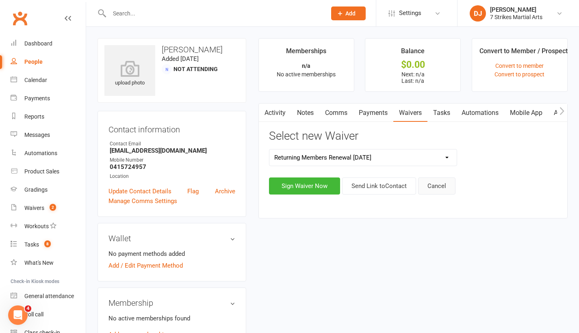
click at [439, 194] on div "Activity Notes Comms Payments Waivers Tasks Automations Mobile App Access Contr…" at bounding box center [412, 160] width 309 height 115
click at [439, 191] on button "Cancel" at bounding box center [436, 186] width 37 height 17
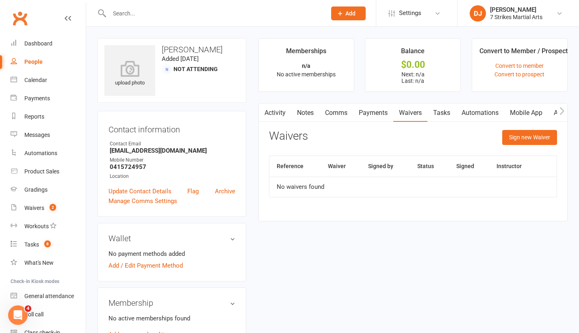
click at [334, 115] on link "Comms" at bounding box center [336, 113] width 34 height 19
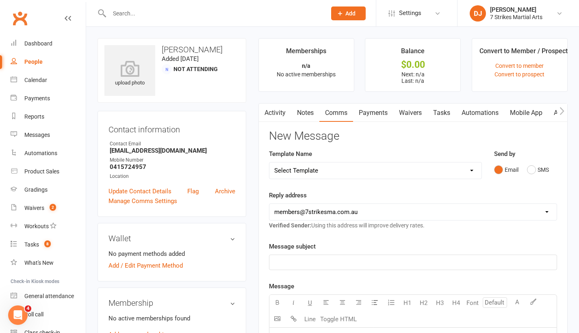
click at [412, 114] on link "Waivers" at bounding box center [410, 113] width 34 height 19
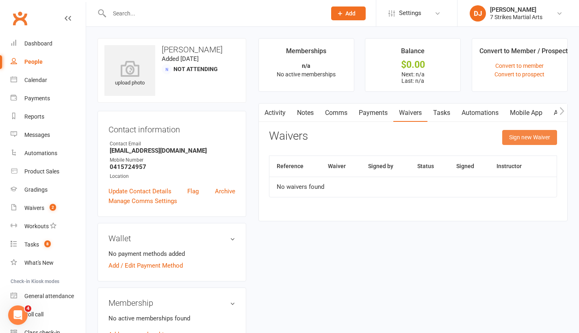
click at [519, 139] on button "Sign new Waiver" at bounding box center [529, 137] width 55 height 15
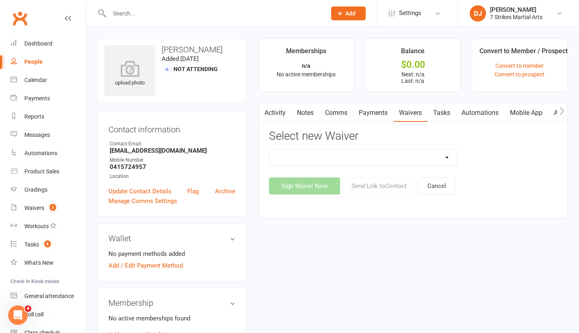
select select "14572"
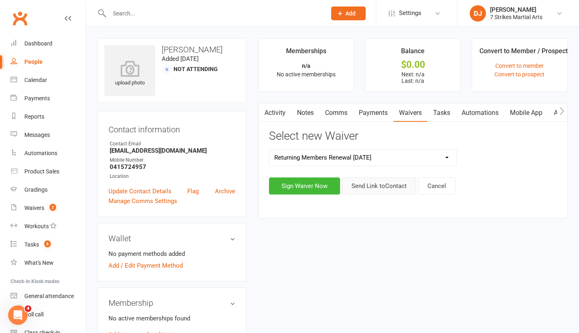
click at [372, 186] on button "Send Link to Contact" at bounding box center [379, 186] width 74 height 17
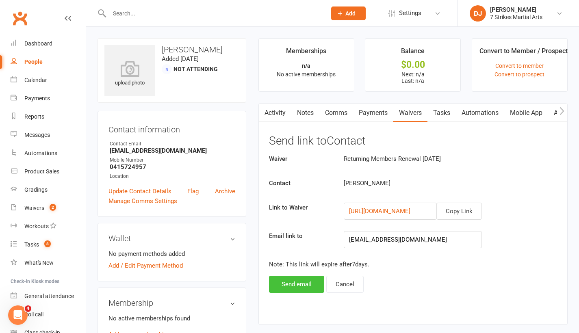
click at [295, 286] on button "Send email" at bounding box center [296, 284] width 55 height 17
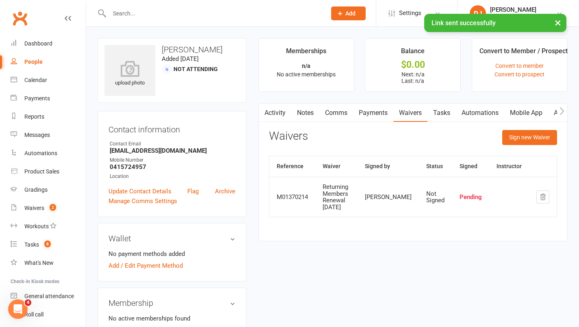
click at [50, 62] on link "People" at bounding box center [48, 62] width 75 height 18
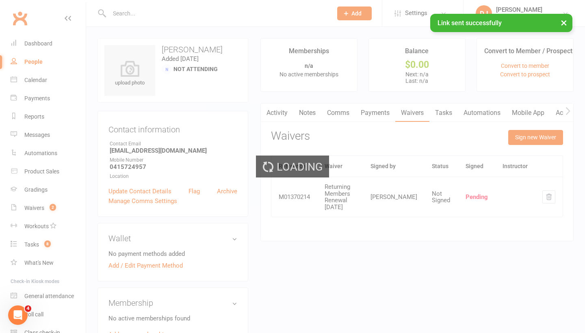
select select "25"
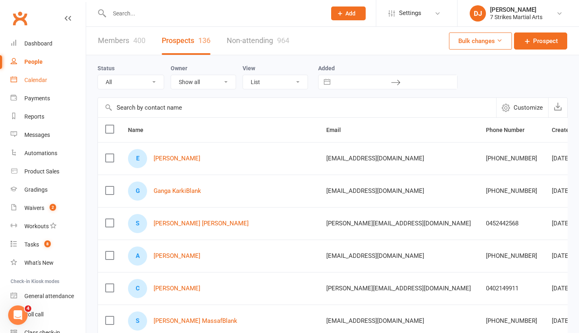
click at [28, 76] on link "Calendar" at bounding box center [48, 80] width 75 height 18
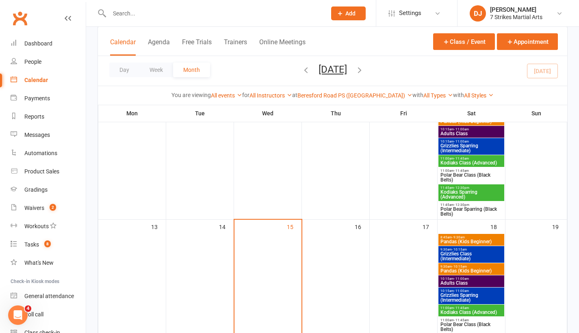
scroll to position [164, 0]
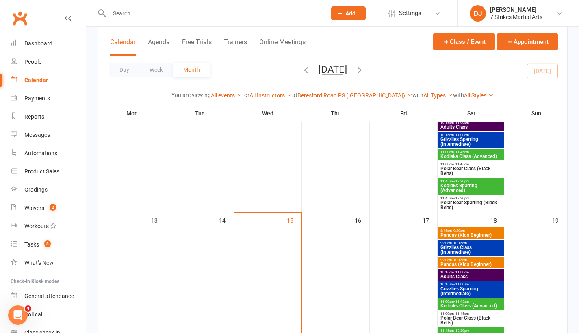
click at [479, 263] on span "Pandas (Kids Beginner)" at bounding box center [471, 264] width 63 height 5
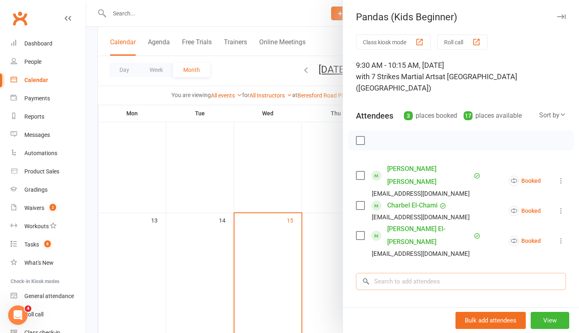
click at [424, 273] on input "search" at bounding box center [461, 281] width 210 height 17
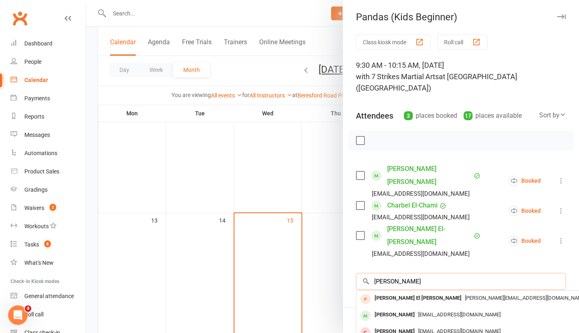
type input "Charles"
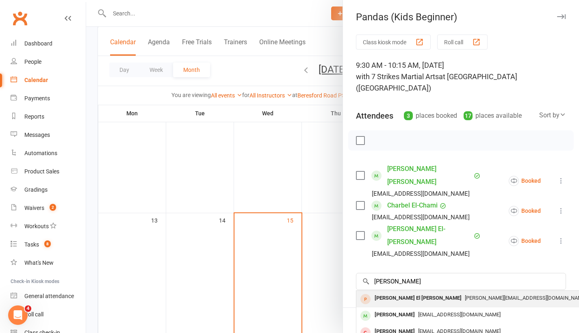
drag, startPoint x: 424, startPoint y: 242, endPoint x: 421, endPoint y: 264, distance: 22.1
click at [421, 293] on div "[PERSON_NAME][EMAIL_ADDRESS][DOMAIN_NAME]" at bounding box center [478, 299] width 237 height 12
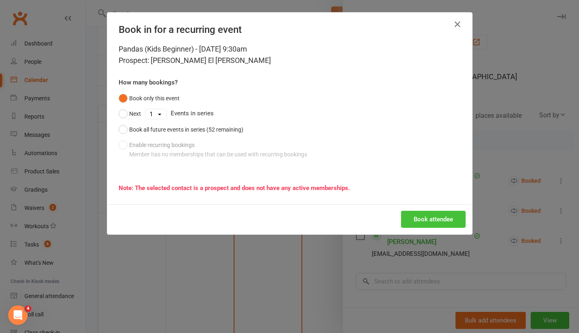
click at [438, 222] on button "Book attendee" at bounding box center [433, 219] width 65 height 17
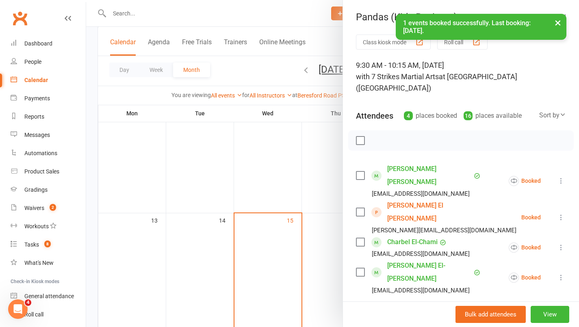
click at [557, 25] on button "×" at bounding box center [558, 22] width 15 height 17
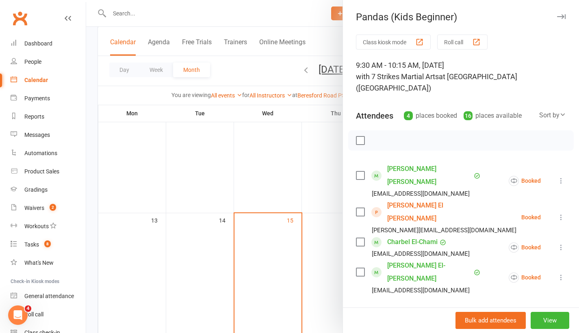
click at [557, 18] on icon "button" at bounding box center [561, 16] width 9 height 5
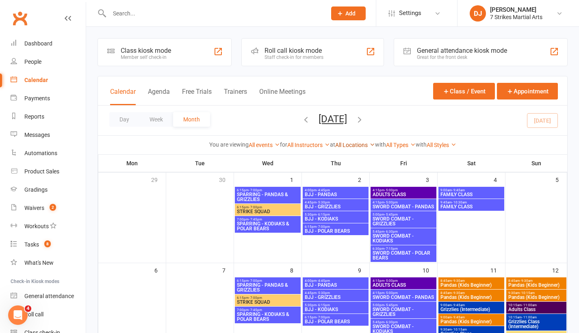
click at [358, 146] on link "All Locations" at bounding box center [355, 145] width 40 height 7
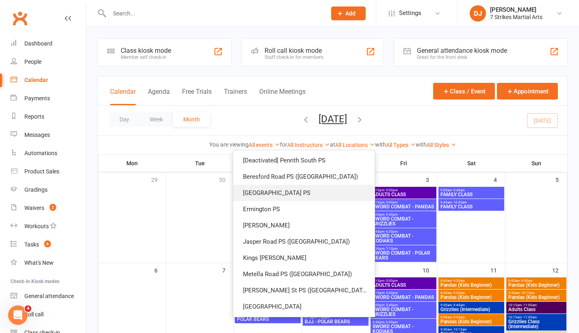
click at [323, 198] on link "[GEOGRAPHIC_DATA] PS" at bounding box center [303, 193] width 141 height 16
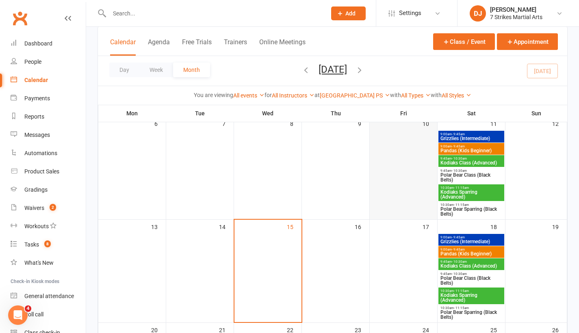
scroll to position [124, 0]
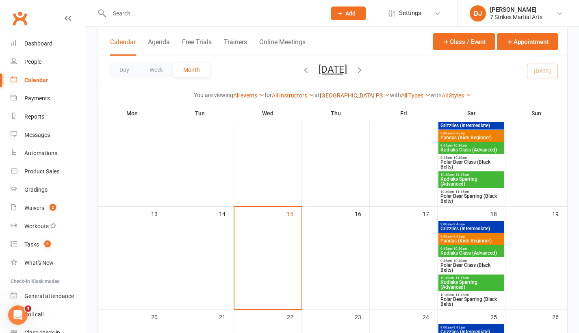
click at [369, 96] on link "Epping Heights PS" at bounding box center [355, 95] width 70 height 7
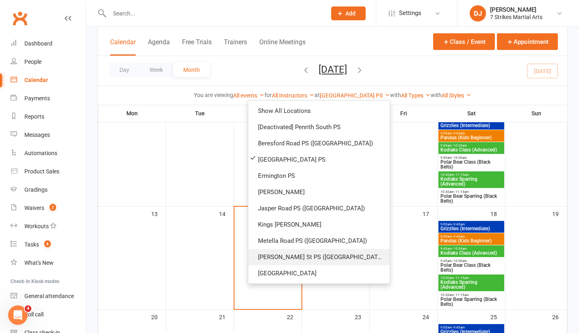
click at [333, 255] on link "Truscott St PS (North Ryde)" at bounding box center [318, 257] width 141 height 16
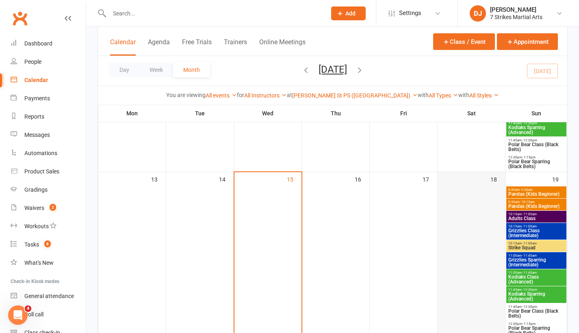
scroll to position [255, 0]
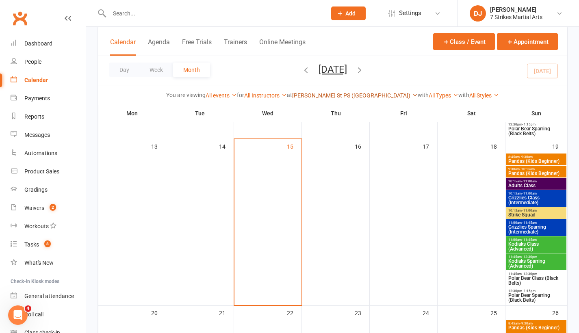
click at [374, 98] on link "Truscott St PS (North Ryde)" at bounding box center [355, 95] width 126 height 7
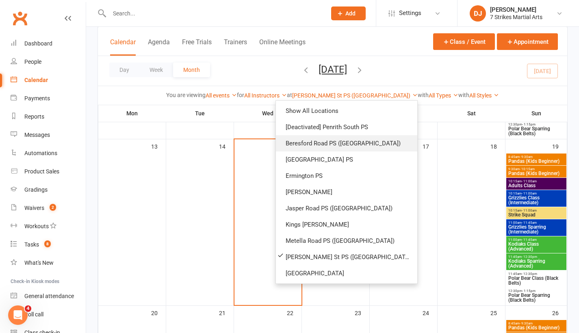
click at [377, 142] on link "Beresford Road PS (Greystanes)" at bounding box center [346, 143] width 141 height 16
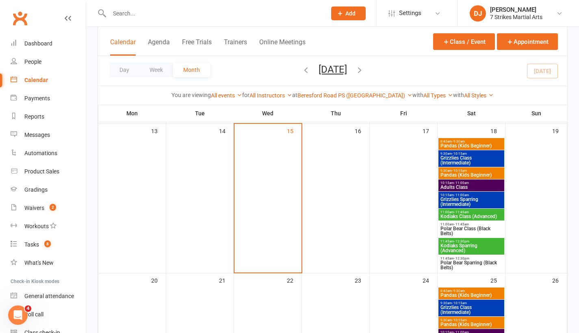
scroll to position [252, 0]
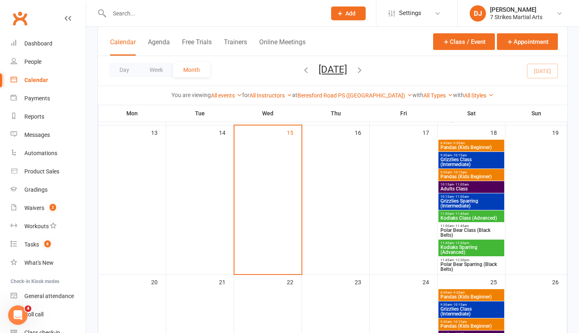
click at [349, 13] on span "Add" at bounding box center [350, 13] width 10 height 7
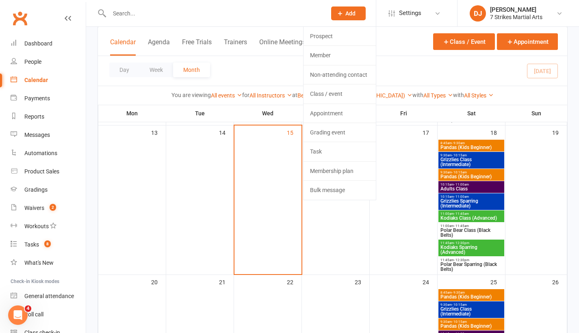
click at [348, 38] on link "Prospect" at bounding box center [340, 36] width 72 height 19
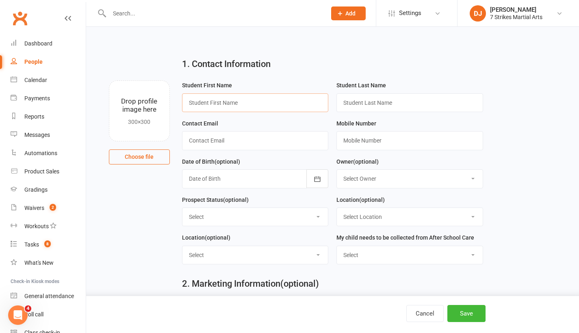
click at [246, 103] on input "text" at bounding box center [255, 102] width 147 height 19
click at [281, 102] on input "text" at bounding box center [255, 102] width 147 height 19
type input "Charles"
click at [376, 100] on input "text" at bounding box center [410, 102] width 147 height 19
type input "El Bayeh"
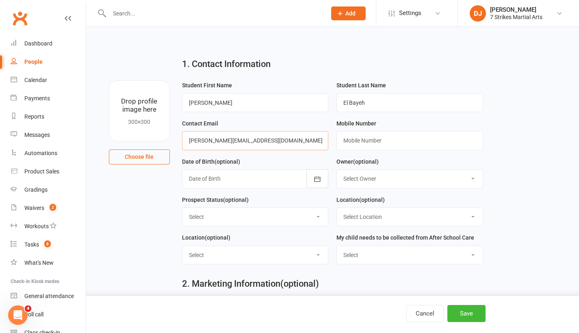
type input "[PERSON_NAME][EMAIL_ADDRESS][DOMAIN_NAME]"
type input "0490803457"
select select "No"
click at [405, 206] on div "Location (optional) Select Location Beresford Road PS (Greystanes) Epping Heigh…" at bounding box center [410, 211] width 147 height 32
select select "0"
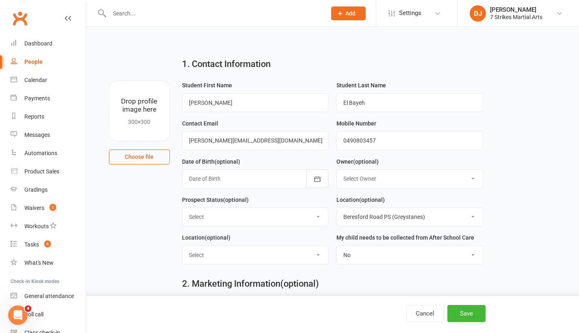
select select "Beresford Road PS (Greystanes)"
click at [342, 267] on div "My child needs to be collected from After School Care Select Yes No" at bounding box center [409, 252] width 155 height 38
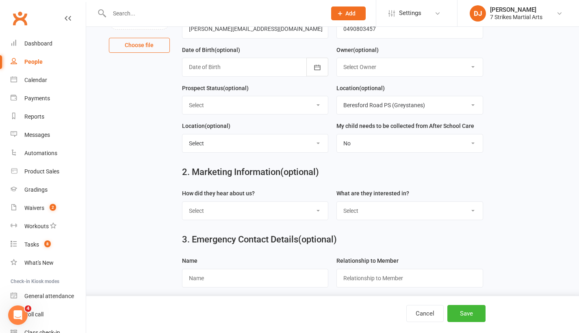
scroll to position [113, 0]
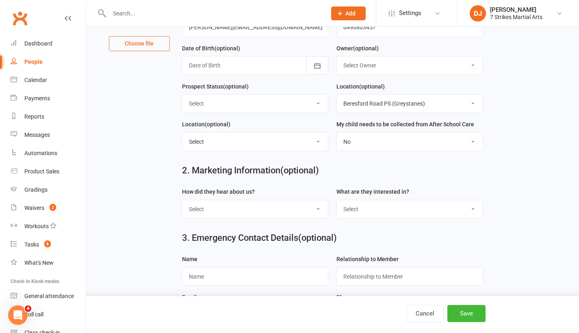
select select "Through A Friend"
click at [379, 195] on label "What are they interested in?" at bounding box center [373, 191] width 73 height 9
select select "Kids Classes"
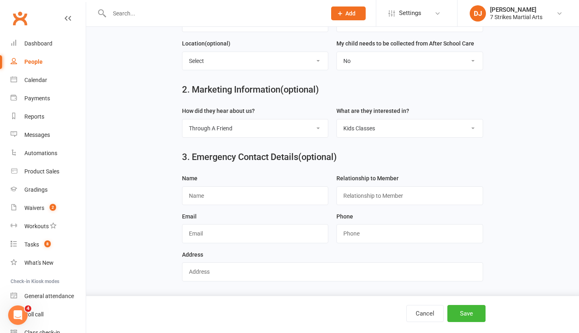
click at [457, 311] on button "Save" at bounding box center [466, 313] width 38 height 17
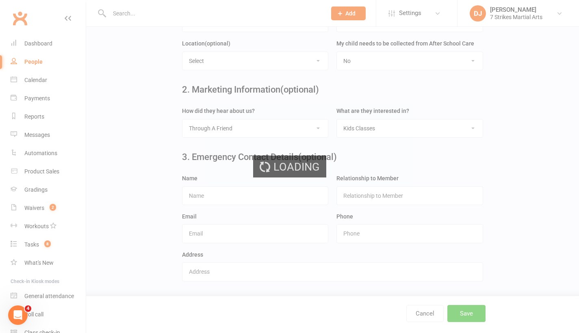
scroll to position [0, 0]
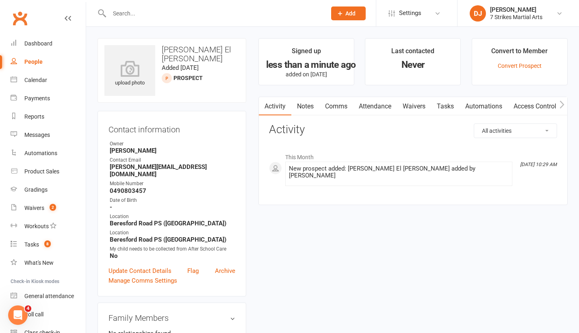
click at [418, 108] on link "Waivers" at bounding box center [414, 106] width 34 height 19
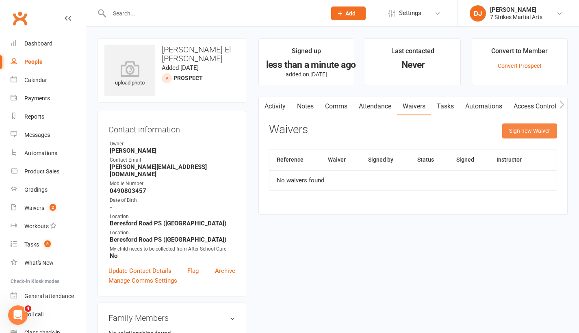
click at [519, 132] on button "Sign new Waiver" at bounding box center [529, 131] width 55 height 15
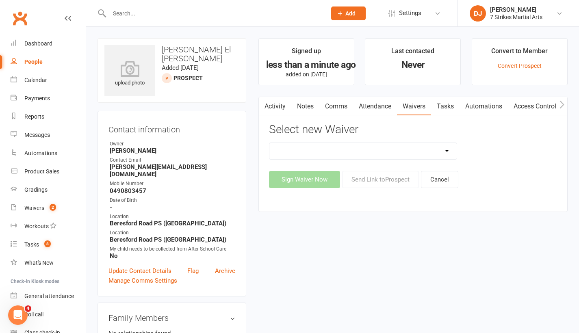
click at [339, 107] on link "Comms" at bounding box center [336, 106] width 34 height 19
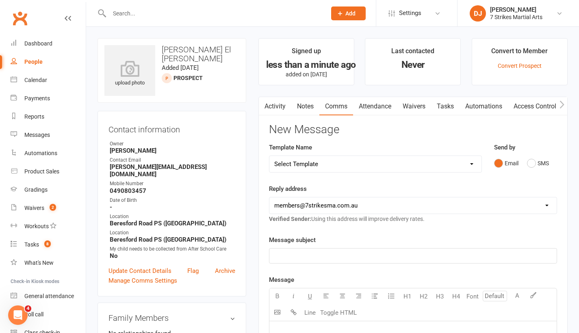
select select "11"
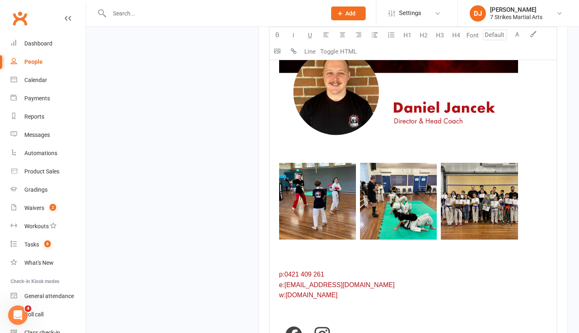
scroll to position [1108, 0]
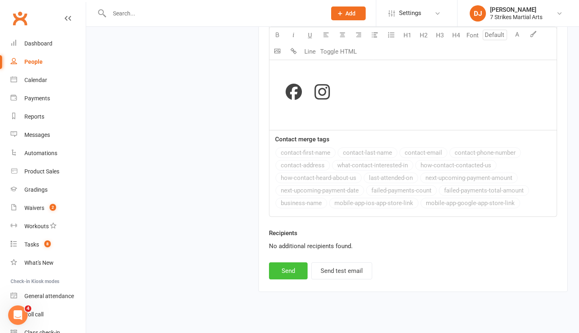
click at [285, 263] on button "Send" at bounding box center [288, 271] width 39 height 17
select select
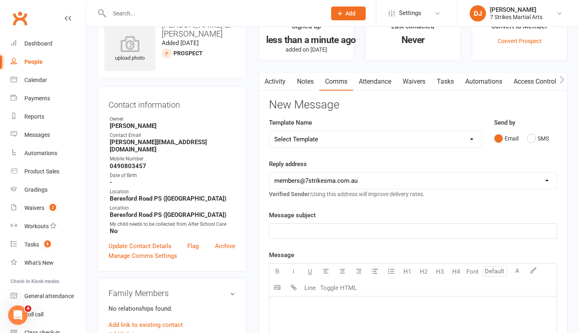
scroll to position [0, 0]
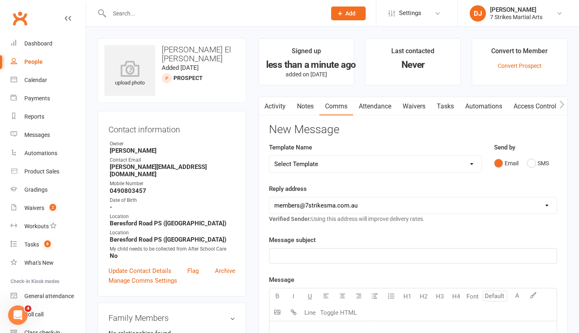
click at [284, 107] on link "Activity" at bounding box center [275, 106] width 33 height 19
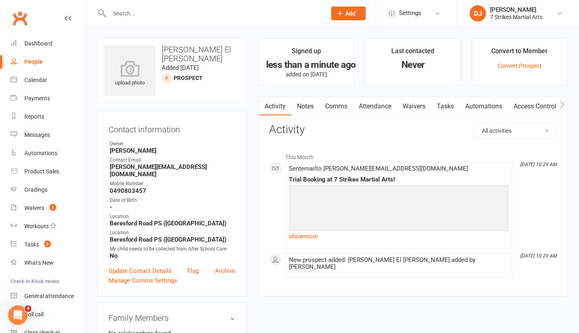
click at [32, 63] on div "People" at bounding box center [33, 62] width 18 height 7
select select "25"
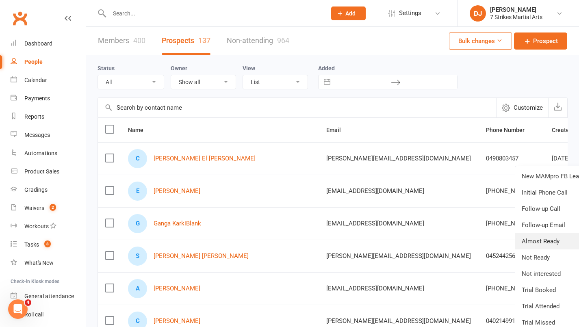
click at [549, 245] on link "Almost Ready" at bounding box center [555, 241] width 80 height 16
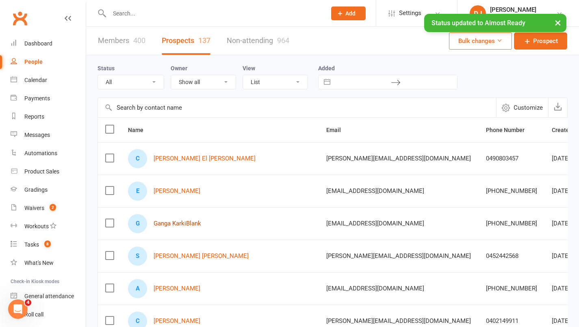
click at [190, 226] on link "Ganga KarkiBlank" at bounding box center [178, 223] width 48 height 7
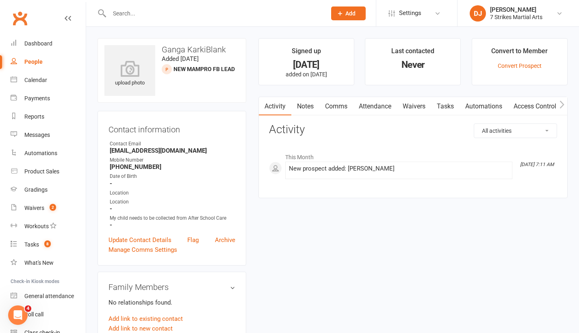
click at [311, 102] on link "Notes" at bounding box center [305, 106] width 28 height 19
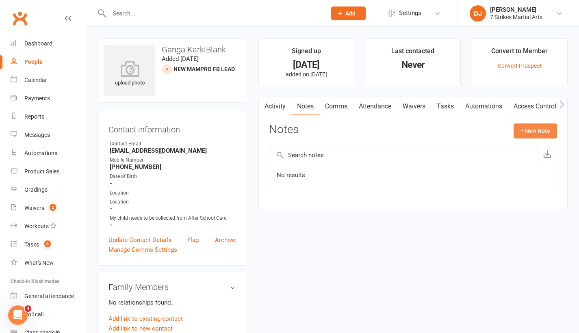
click at [521, 131] on button "+ New Note" at bounding box center [535, 131] width 43 height 15
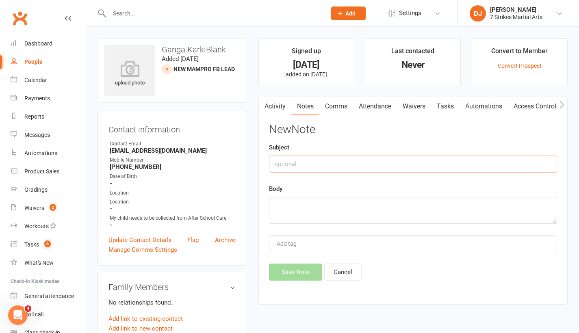
drag, startPoint x: 384, startPoint y: 163, endPoint x: 386, endPoint y: 159, distance: 4.4
click at [385, 161] on input "text" at bounding box center [413, 164] width 288 height 17
type input "initial call"
drag, startPoint x: 386, startPoint y: 201, endPoint x: 388, endPoint y: 196, distance: 5.7
click at [388, 196] on div "Body" at bounding box center [413, 204] width 288 height 40
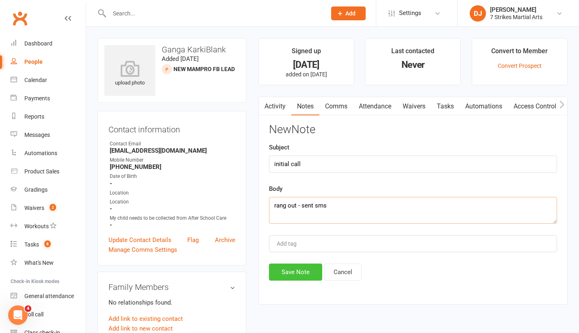
type textarea "rang out - sent sms"
click at [300, 274] on button "Save Note" at bounding box center [295, 272] width 53 height 17
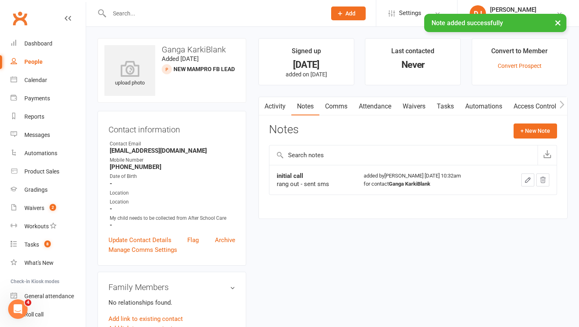
click at [35, 62] on div "People" at bounding box center [33, 62] width 18 height 7
select select "25"
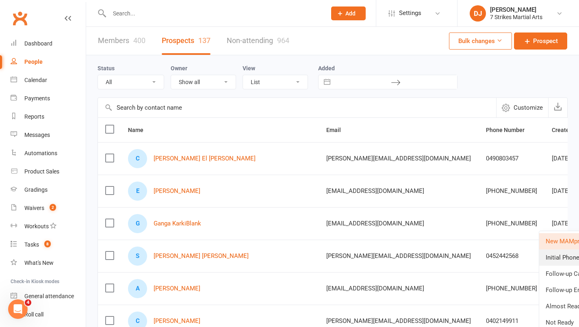
click at [559, 258] on link "Initial Phone Call" at bounding box center [579, 258] width 80 height 16
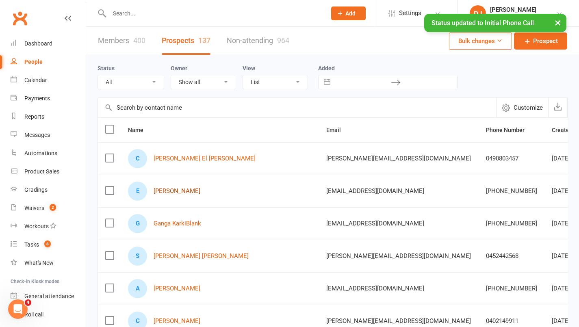
click at [173, 192] on link "[PERSON_NAME]" at bounding box center [177, 191] width 47 height 7
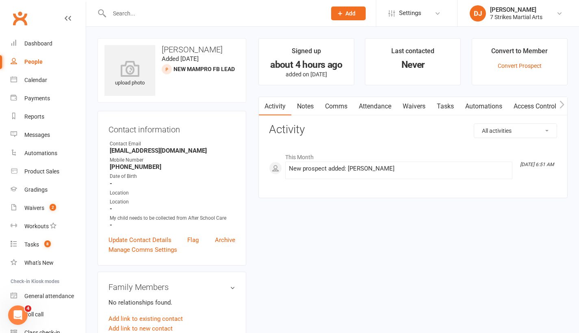
click at [306, 110] on link "Notes" at bounding box center [305, 106] width 28 height 19
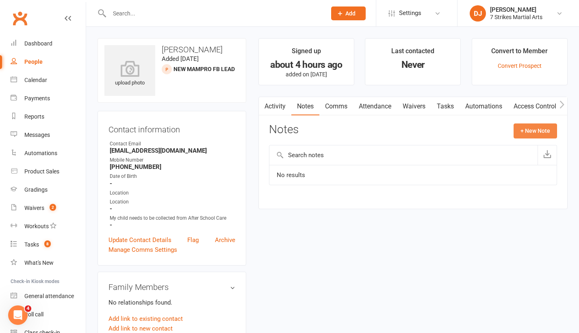
click at [550, 130] on button "+ New Note" at bounding box center [535, 131] width 43 height 15
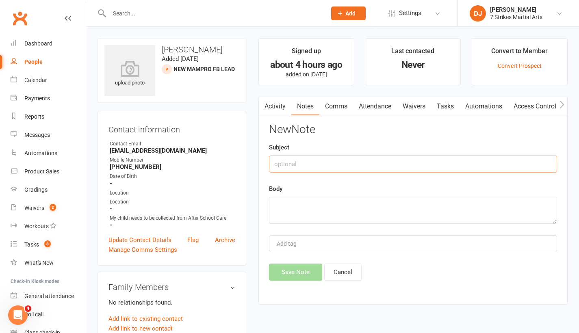
click at [384, 160] on input "text" at bounding box center [413, 164] width 288 height 17
type input "initial call"
click at [377, 210] on textarea at bounding box center [413, 210] width 288 height 27
type textarea "s"
type textarea "rang out - sent sms"
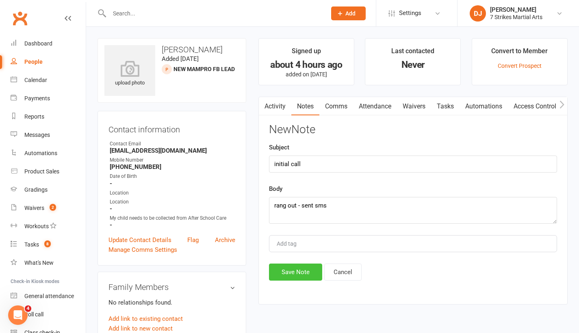
click at [305, 272] on button "Save Note" at bounding box center [295, 272] width 53 height 17
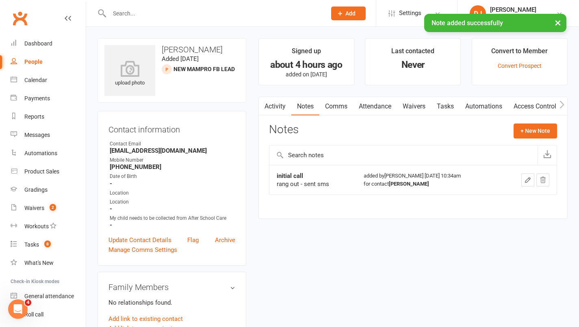
click at [32, 65] on div "People" at bounding box center [33, 62] width 18 height 7
select select "25"
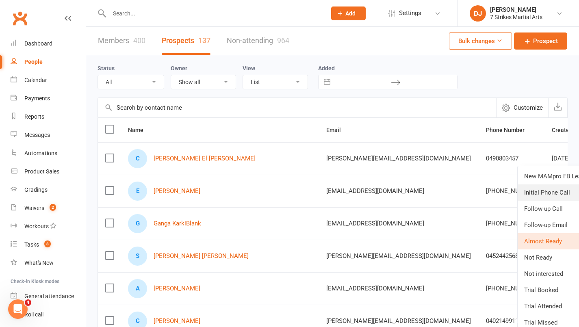
click at [548, 196] on link "Initial Phone Call" at bounding box center [558, 193] width 80 height 16
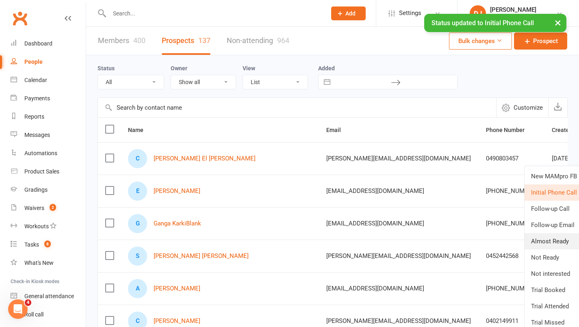
click at [559, 244] on link "Almost Ready" at bounding box center [565, 241] width 80 height 16
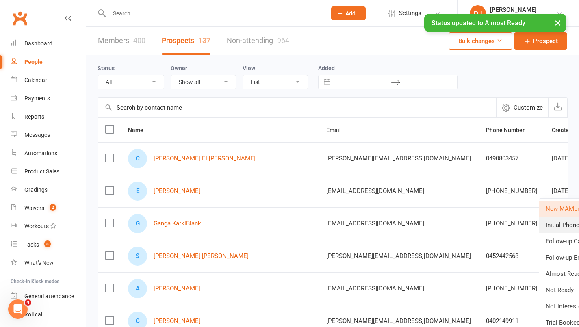
click at [551, 228] on link "Initial Phone Call" at bounding box center [579, 225] width 80 height 16
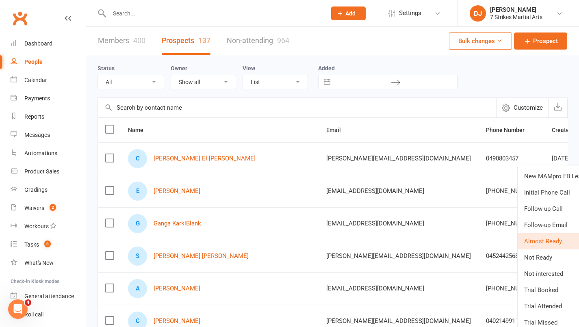
click at [502, 86] on div "Status All (No status set) (Invalid status) New MAMpro FB Lead Initial Phone Ca…" at bounding box center [333, 76] width 470 height 26
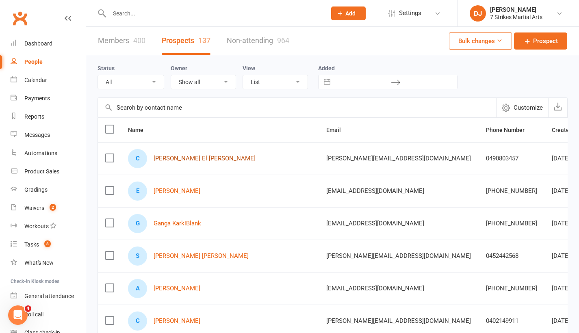
click at [181, 161] on link "[PERSON_NAME] El [PERSON_NAME]" at bounding box center [205, 158] width 102 height 7
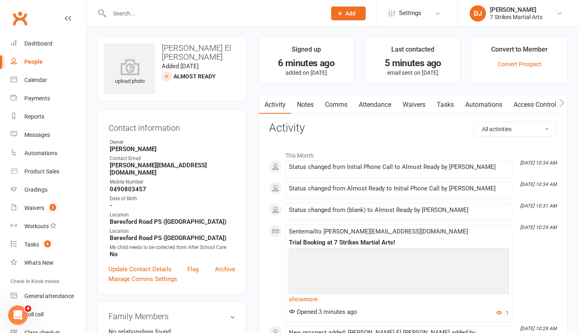
scroll to position [3, 0]
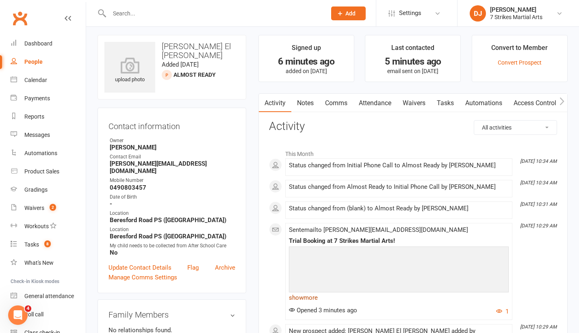
click at [308, 292] on link "show more" at bounding box center [399, 297] width 220 height 11
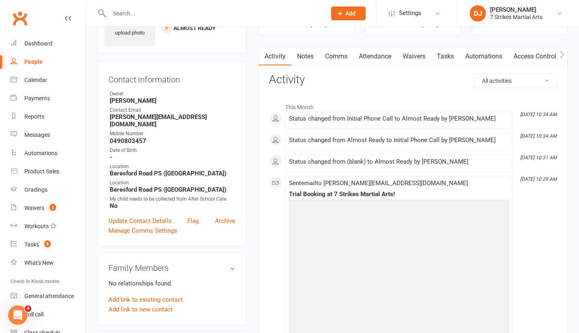
scroll to position [0, 0]
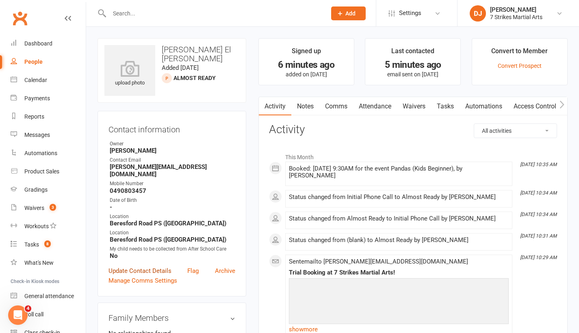
click at [154, 266] on link "Update Contact Details" at bounding box center [140, 271] width 63 height 10
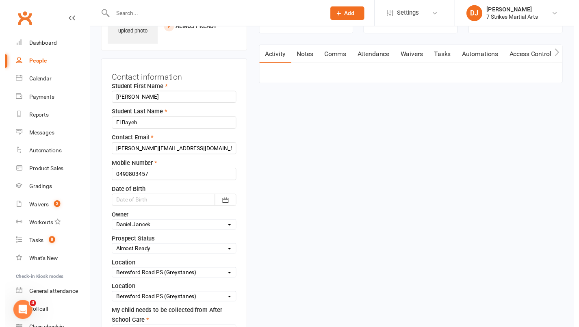
scroll to position [80, 0]
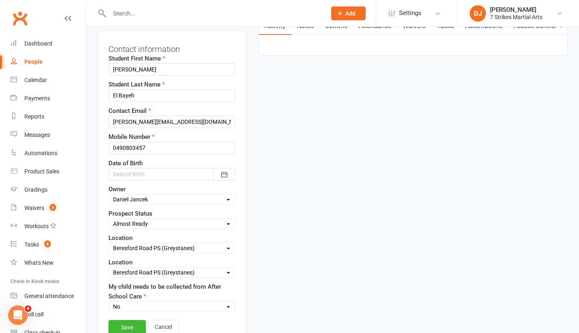
select select "Trial Booked"
click at [132, 327] on link "Save" at bounding box center [127, 327] width 37 height 15
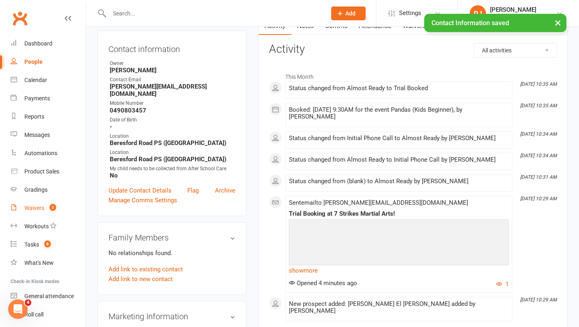
click at [35, 207] on div "Waivers" at bounding box center [34, 208] width 20 height 7
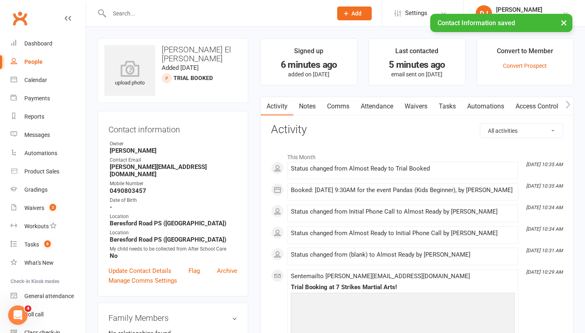
select select "25"
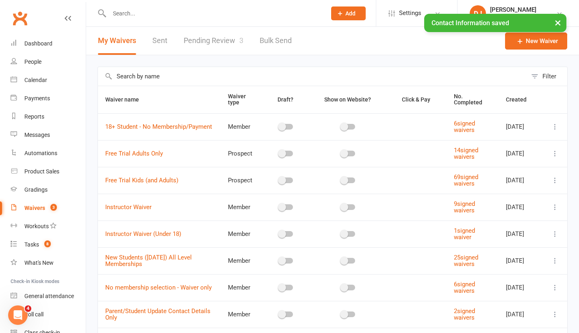
click at [194, 43] on link "Pending Review 3" at bounding box center [214, 41] width 60 height 28
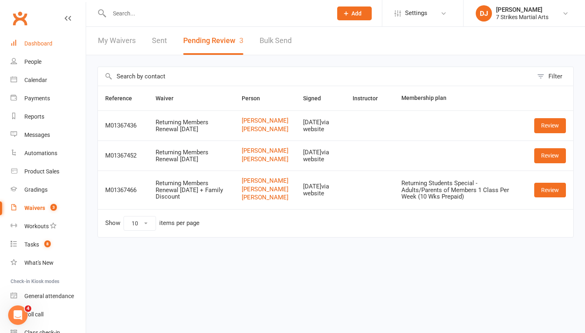
click at [43, 44] on div "Dashboard" at bounding box center [38, 43] width 28 height 7
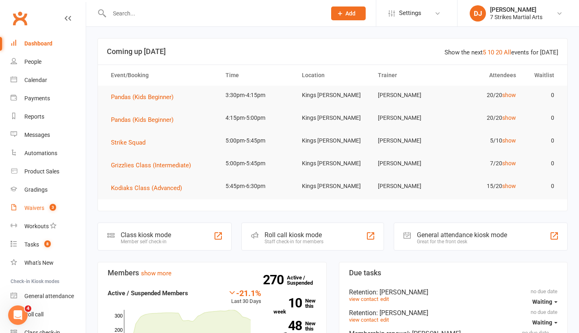
click at [46, 210] on count-badge "3" at bounding box center [51, 208] width 11 height 7
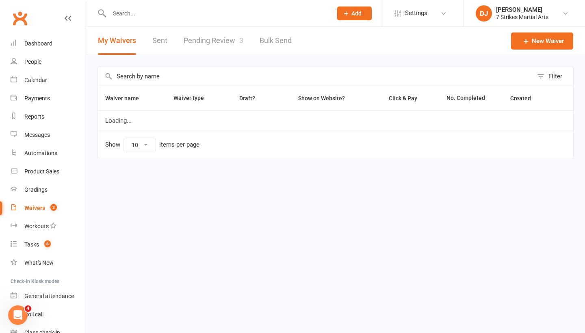
select select "25"
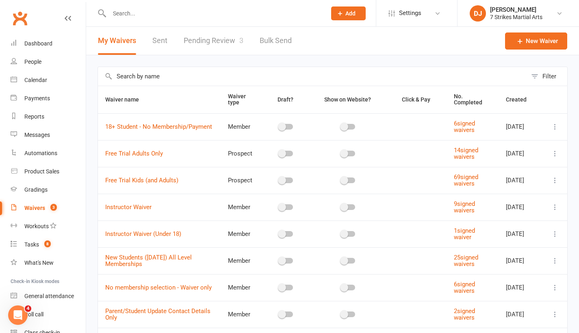
click at [212, 39] on link "Pending Review 3" at bounding box center [214, 41] width 60 height 28
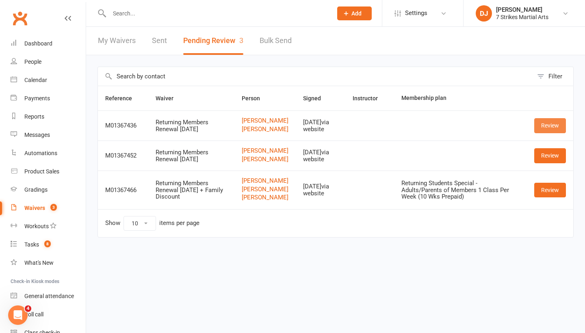
click at [550, 133] on link "Review" at bounding box center [550, 125] width 32 height 15
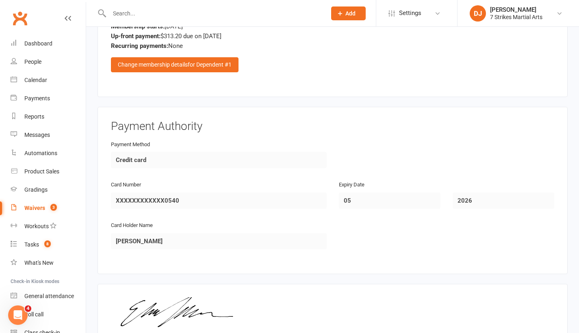
scroll to position [1284, 0]
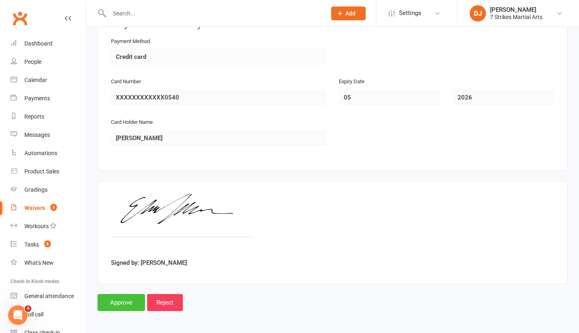
click at [115, 297] on input "Approve" at bounding box center [122, 302] width 48 height 17
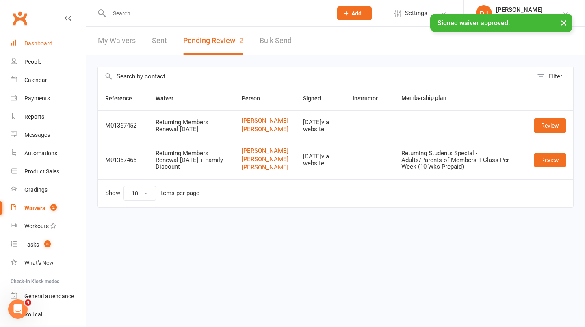
click at [52, 41] on link "Dashboard" at bounding box center [48, 44] width 75 height 18
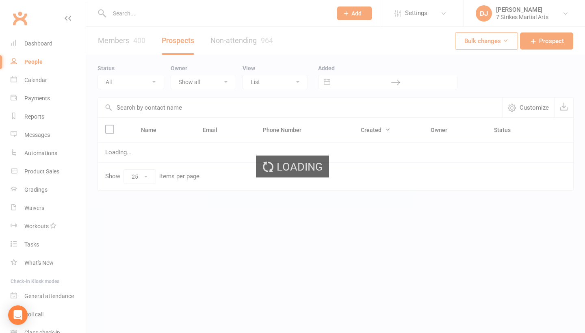
select select "25"
